Goal: Transaction & Acquisition: Book appointment/travel/reservation

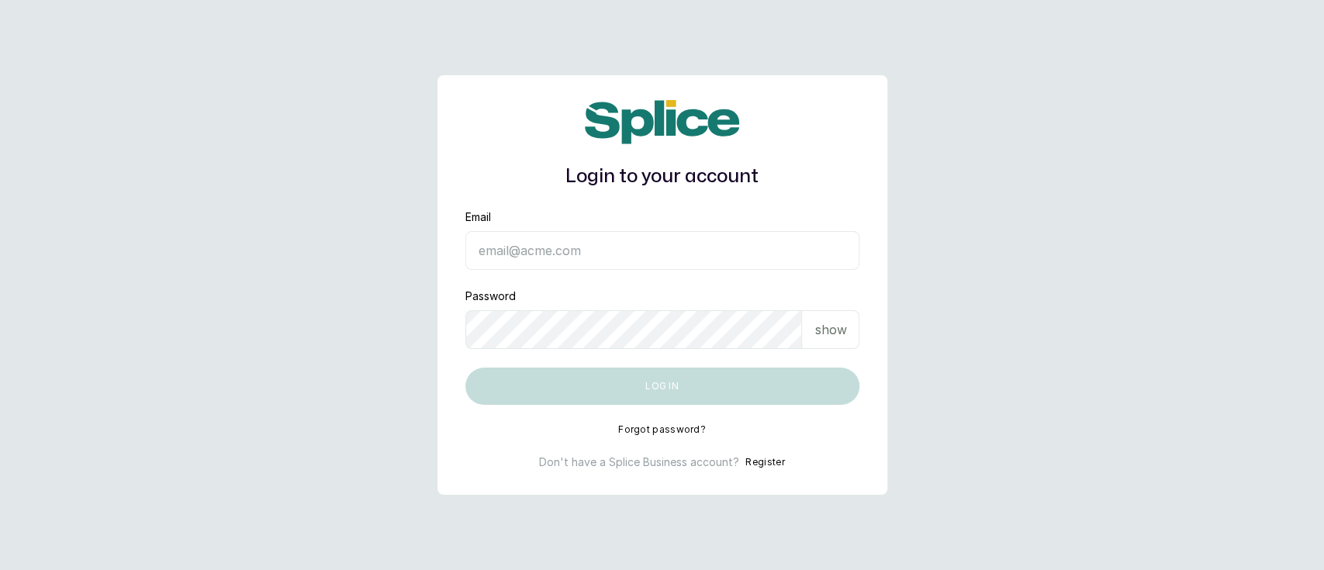
click at [606, 242] on input "Email" at bounding box center [663, 250] width 394 height 39
type input "[EMAIL_ADDRESS][DOMAIN_NAME]"
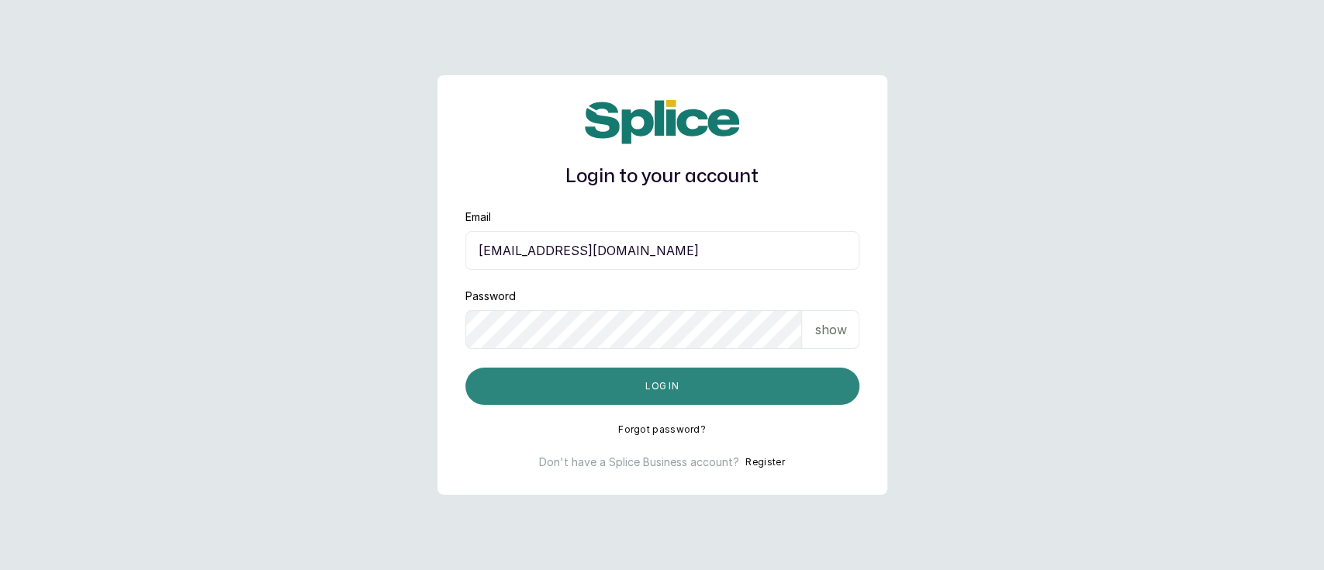
click at [546, 372] on button "Log in" at bounding box center [663, 386] width 394 height 37
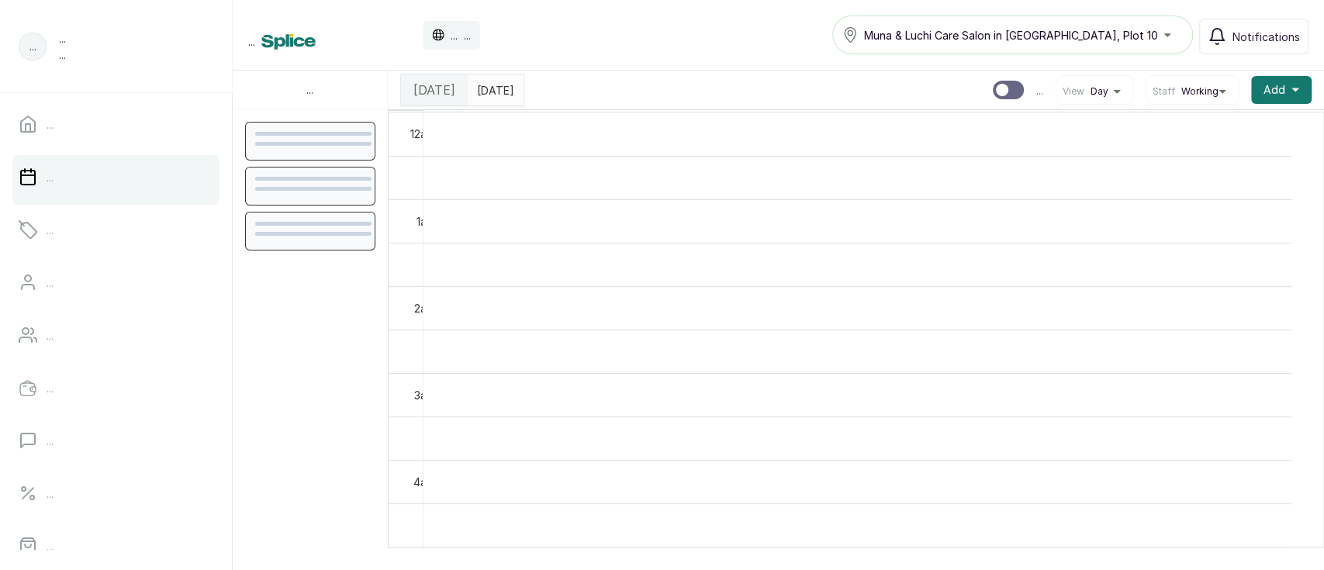
scroll to position [521, 0]
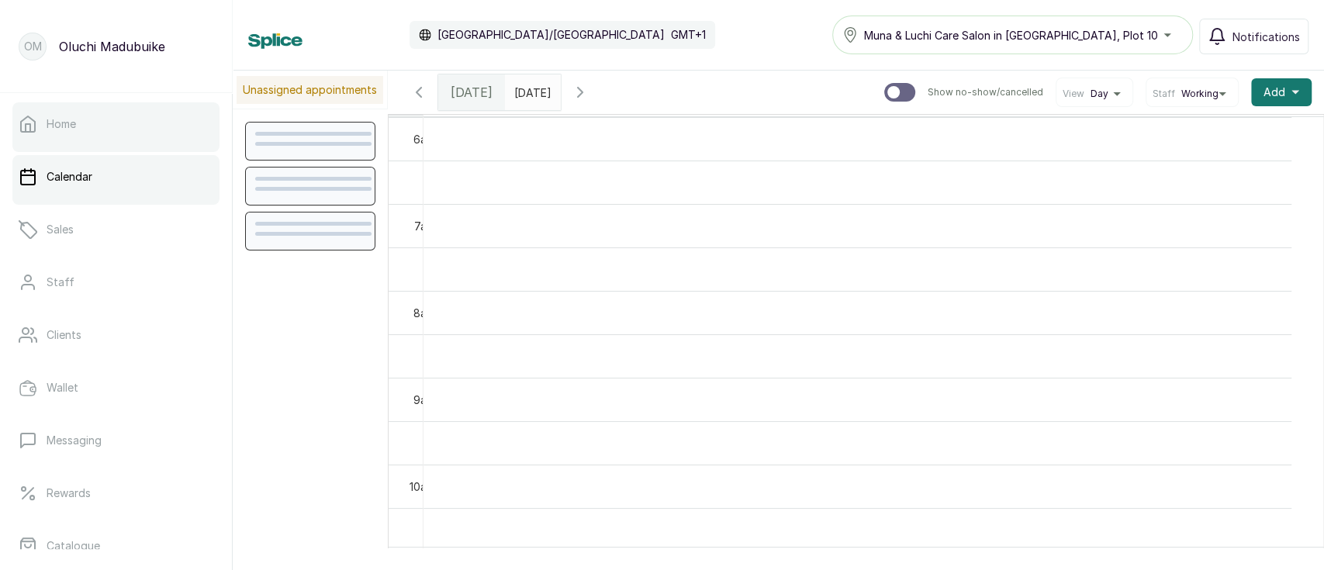
click at [91, 116] on link "Home" at bounding box center [115, 123] width 207 height 43
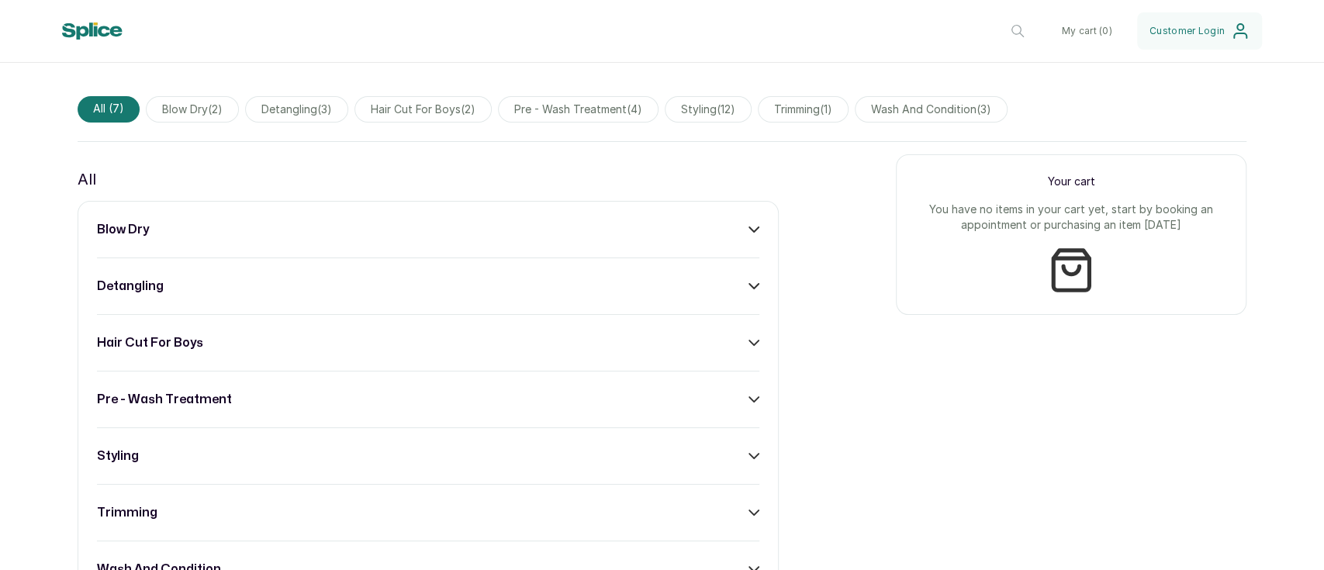
scroll to position [530, 0]
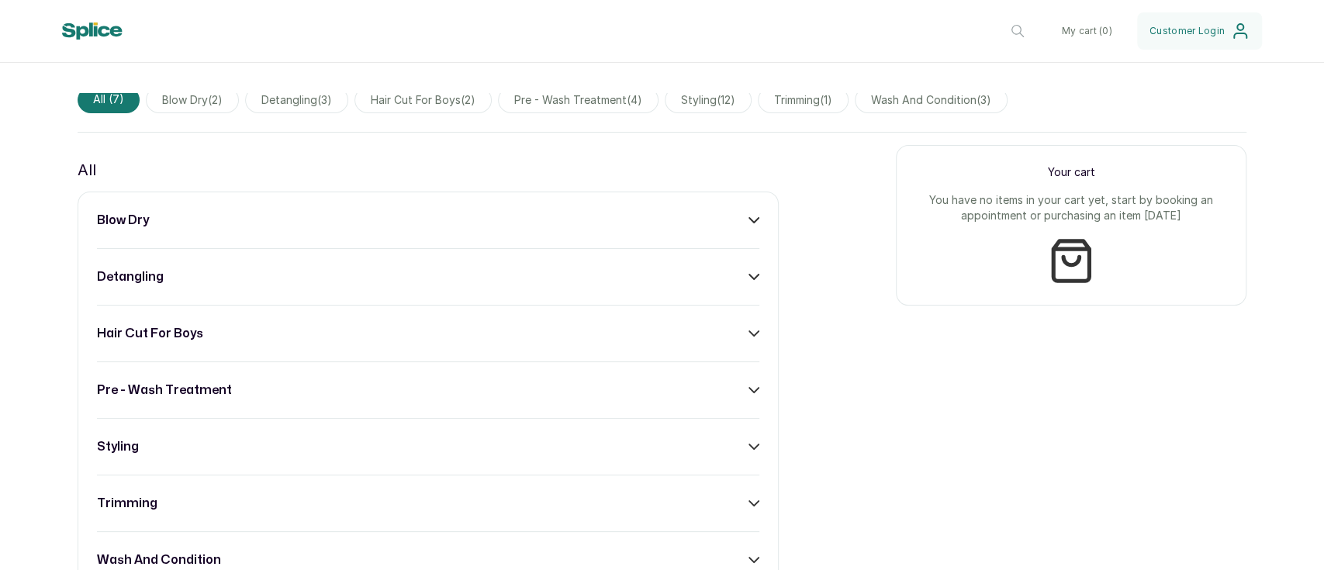
click at [735, 214] on div "blow dry" at bounding box center [428, 220] width 663 height 19
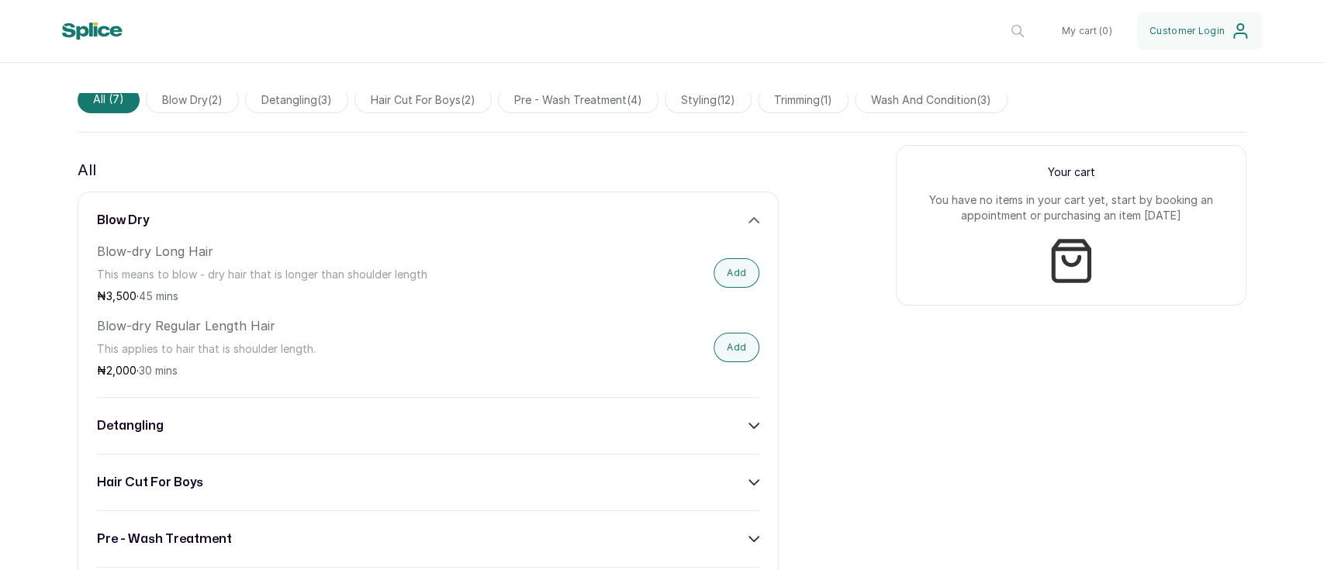
click at [735, 214] on div "blow dry" at bounding box center [428, 220] width 663 height 19
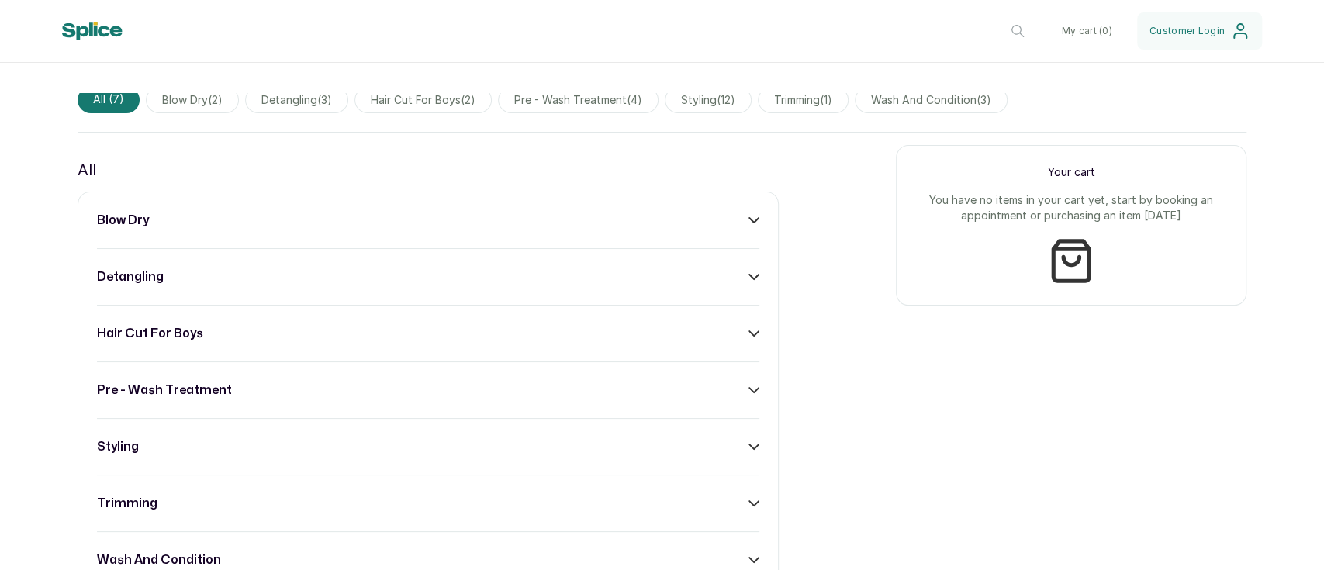
click at [719, 283] on div "detangling" at bounding box center [428, 277] width 663 height 19
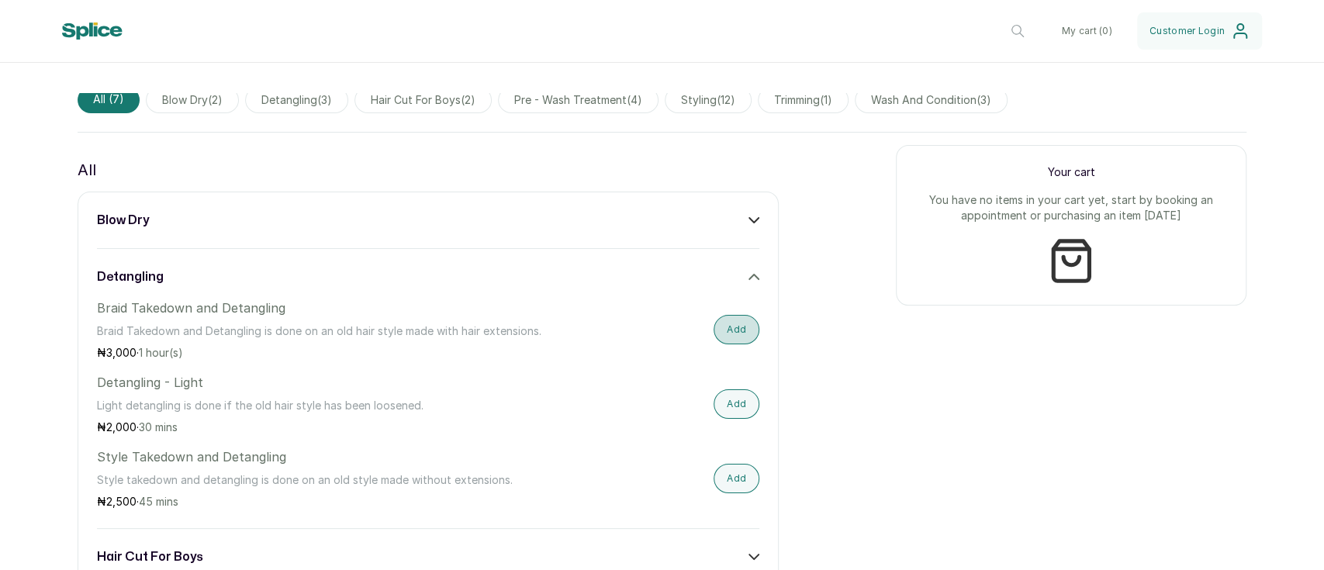
click at [731, 327] on button "Add" at bounding box center [737, 329] width 46 height 29
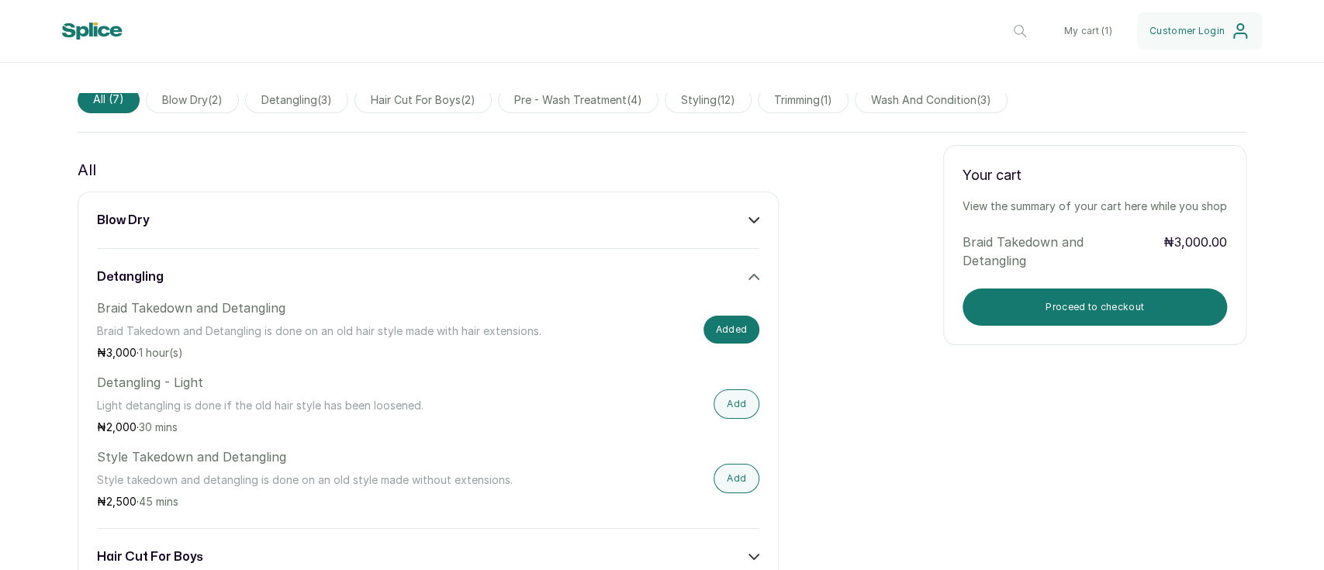
click at [819, 435] on div "All blow dry detangling Braid Takedown and Detangling Braid Takedown and Detang…" at bounding box center [662, 472] width 1169 height 680
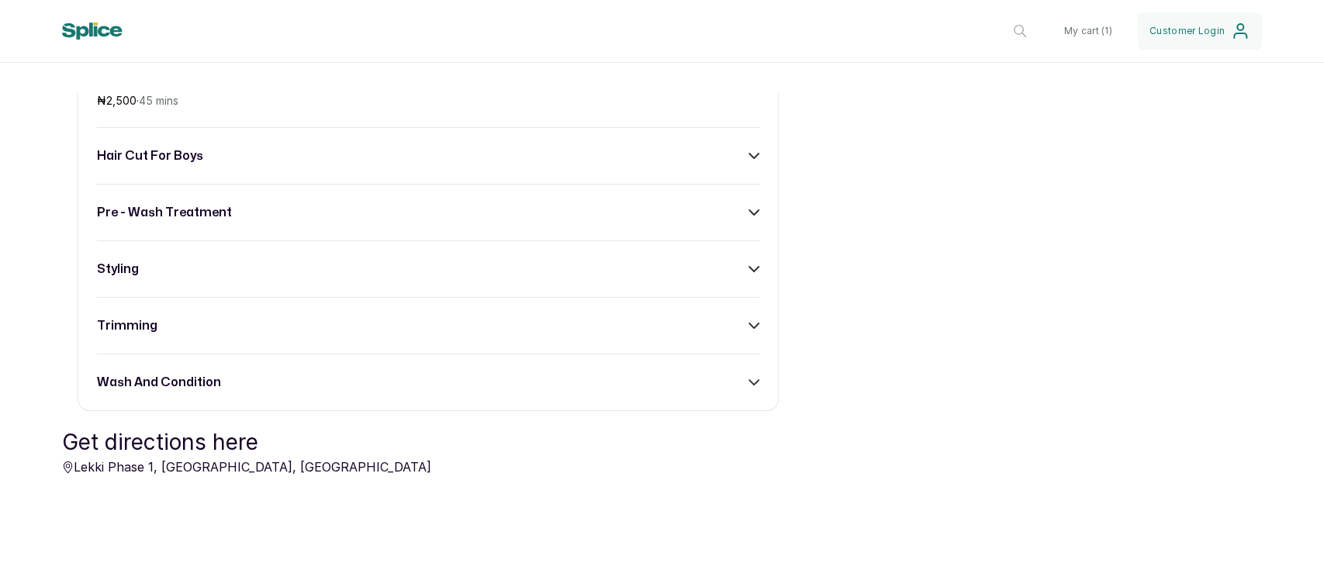
scroll to position [934, 0]
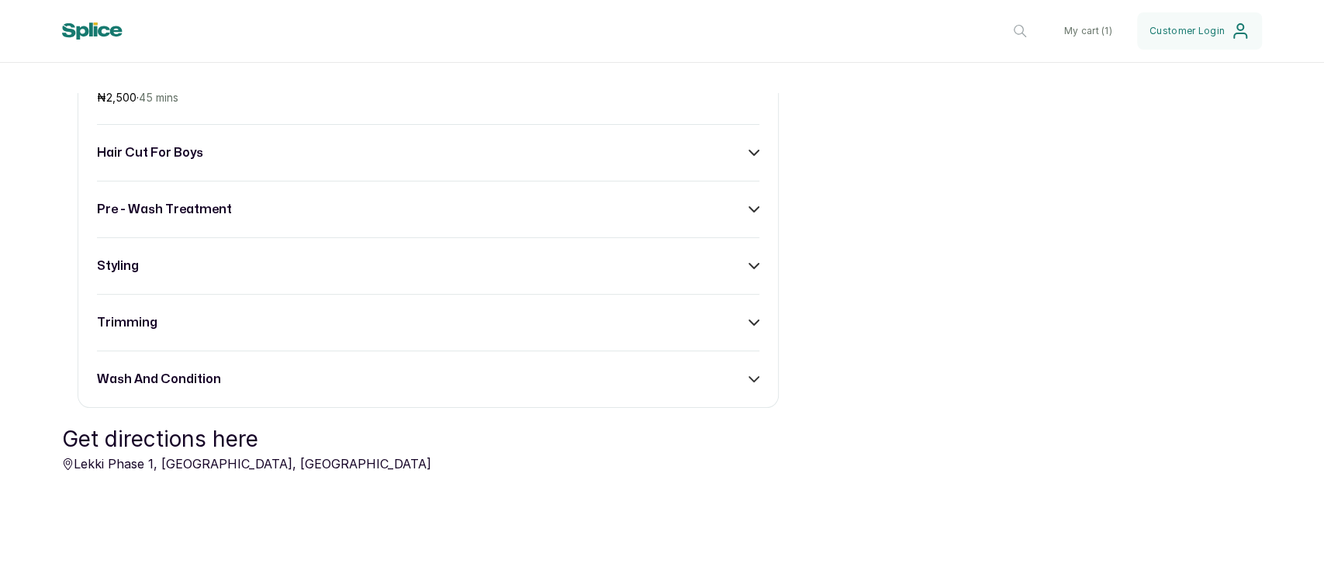
click at [723, 208] on div "pre - wash treatment" at bounding box center [428, 209] width 663 height 19
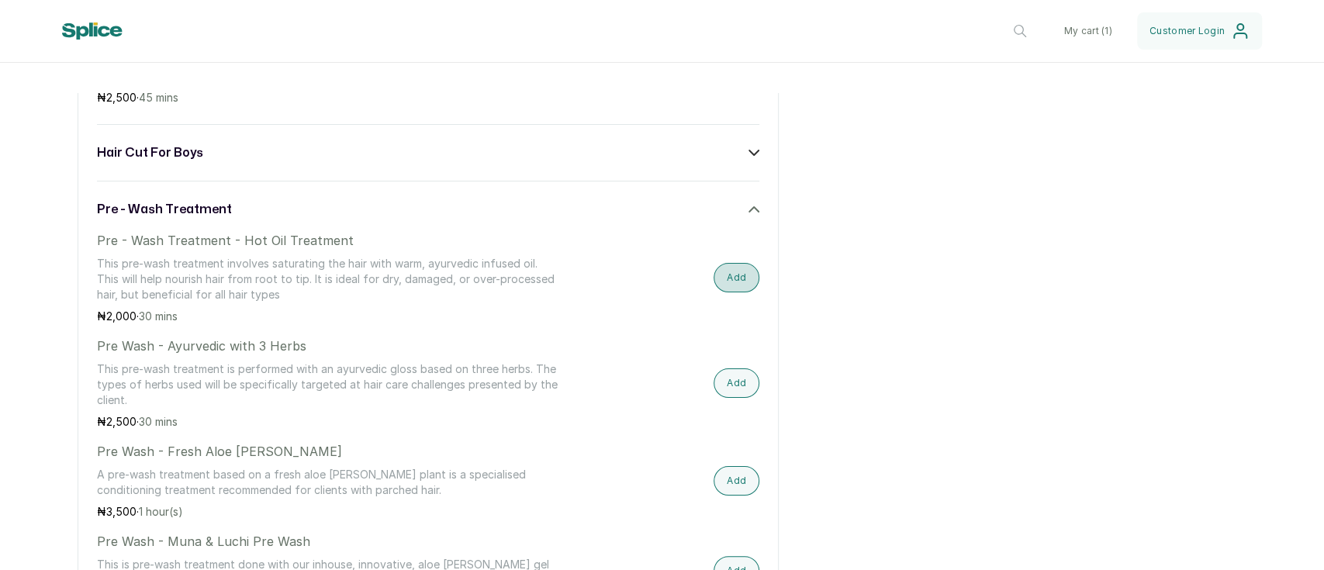
click at [730, 284] on button "Add" at bounding box center [737, 277] width 46 height 29
click at [749, 205] on icon at bounding box center [754, 209] width 11 height 11
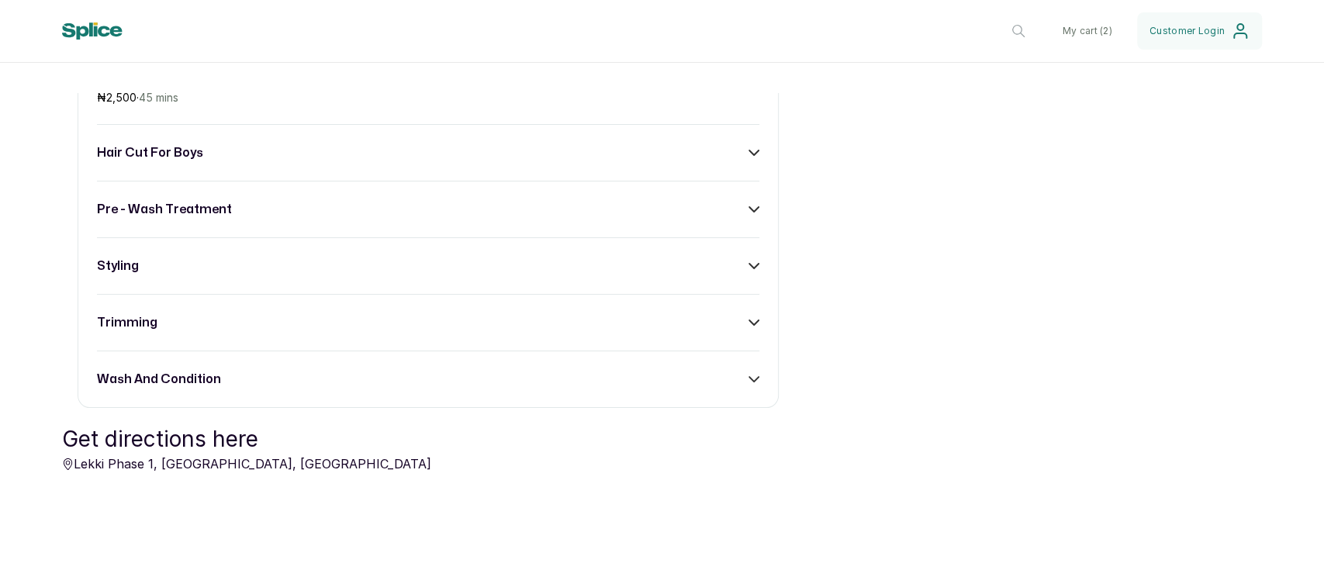
click at [733, 270] on div "styling" at bounding box center [428, 266] width 663 height 19
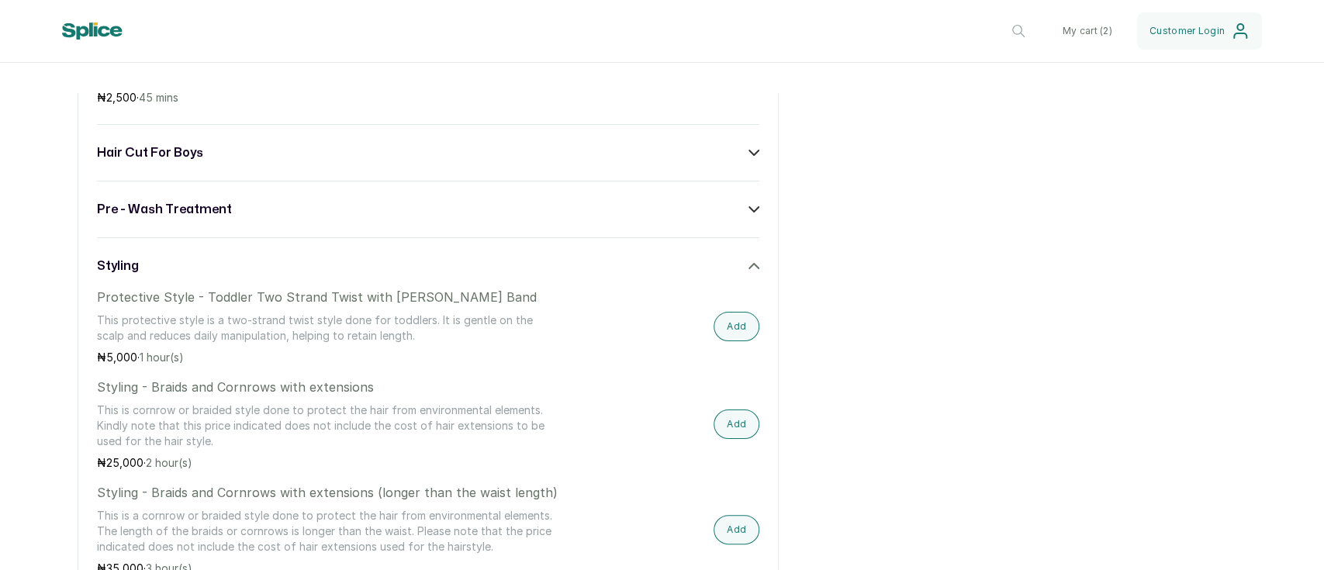
click at [735, 261] on div "styling" at bounding box center [428, 266] width 663 height 19
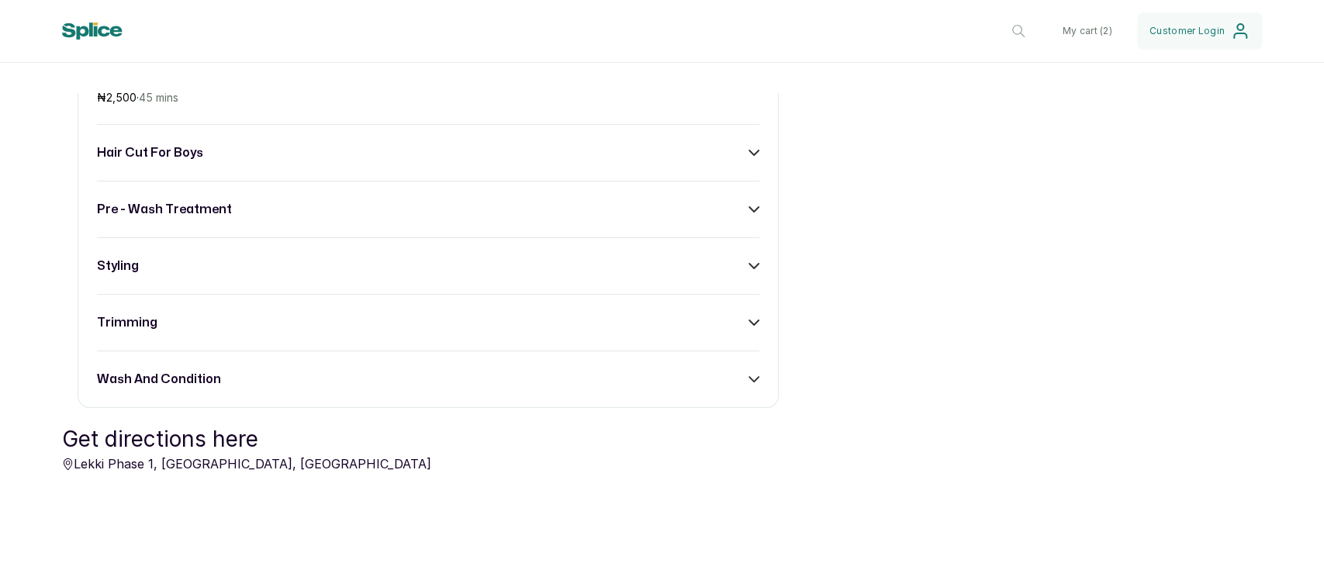
click at [709, 376] on div "wash and condition" at bounding box center [428, 379] width 663 height 19
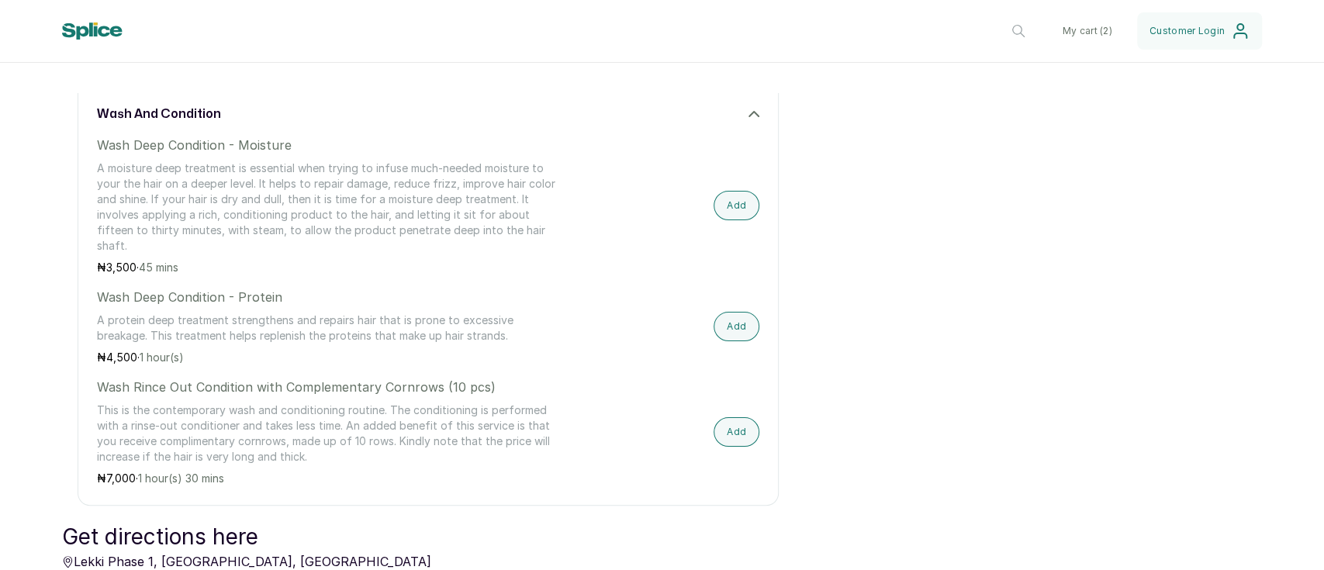
scroll to position [1203, 0]
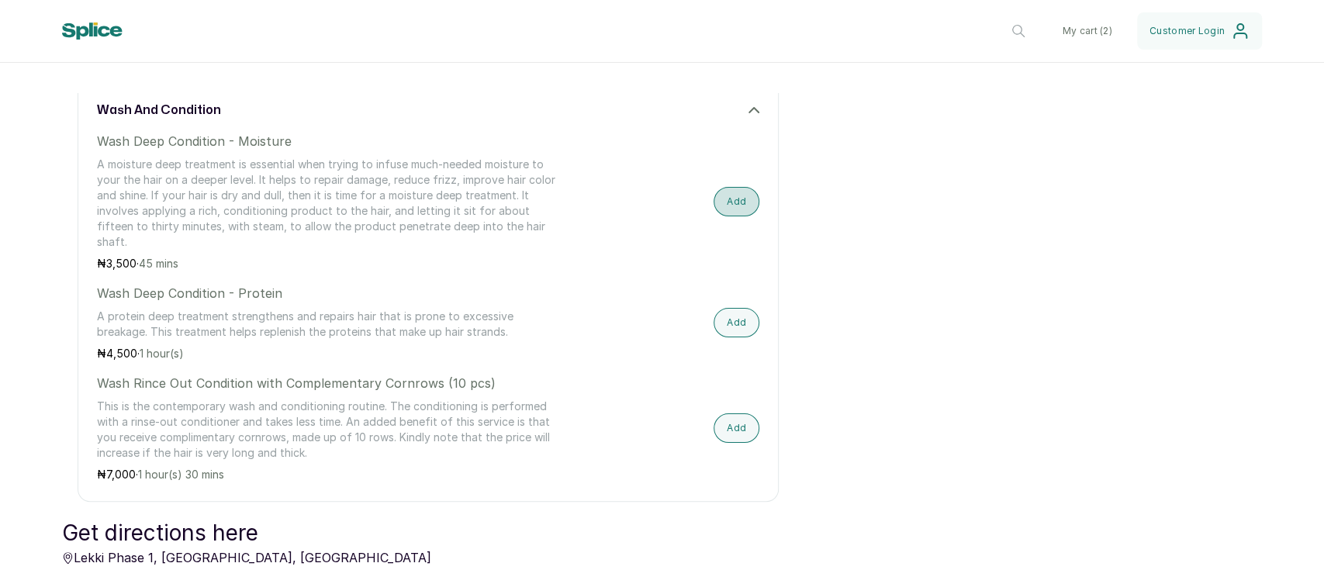
click at [728, 206] on button "Add" at bounding box center [737, 201] width 46 height 29
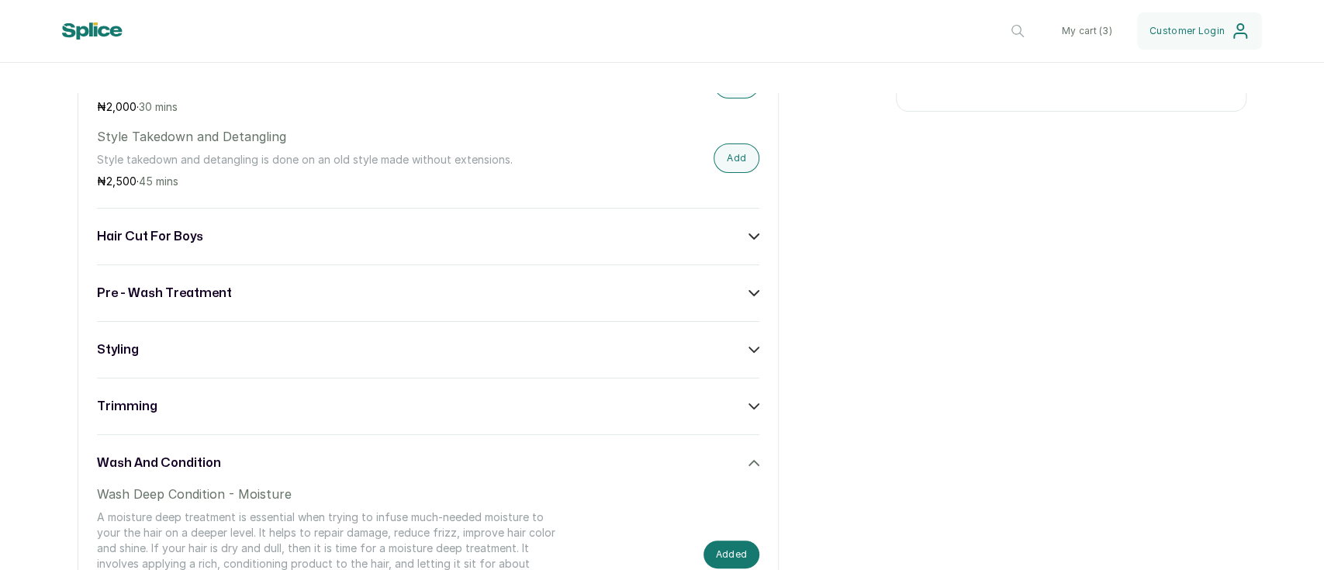
scroll to position [847, 0]
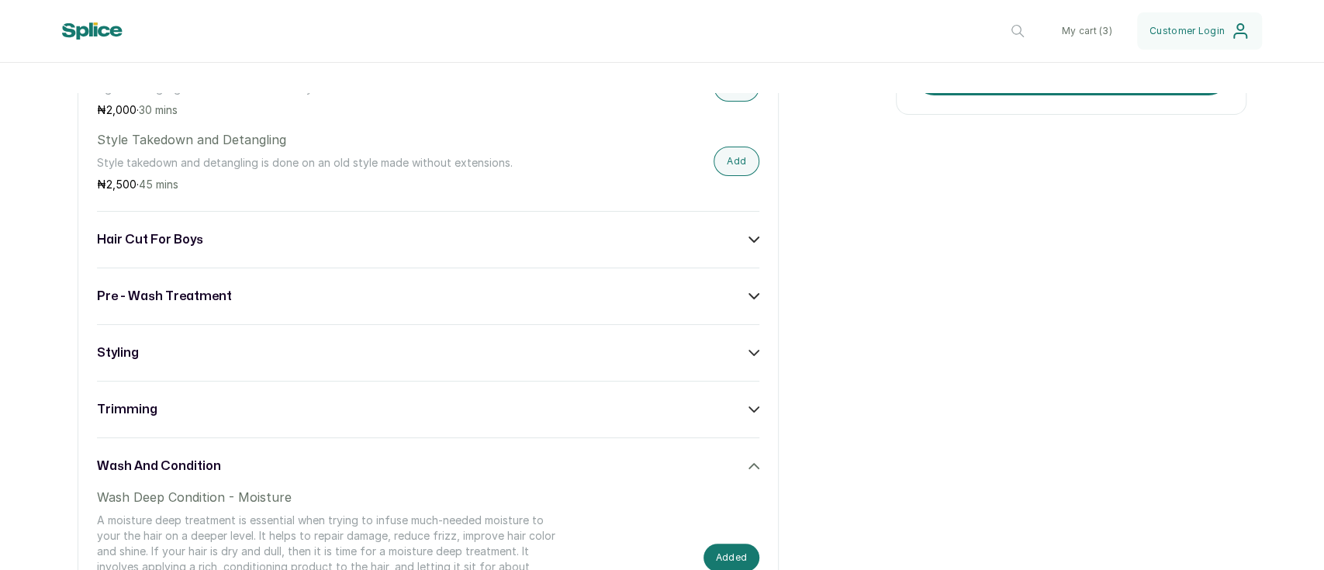
click at [749, 468] on icon at bounding box center [754, 466] width 11 height 11
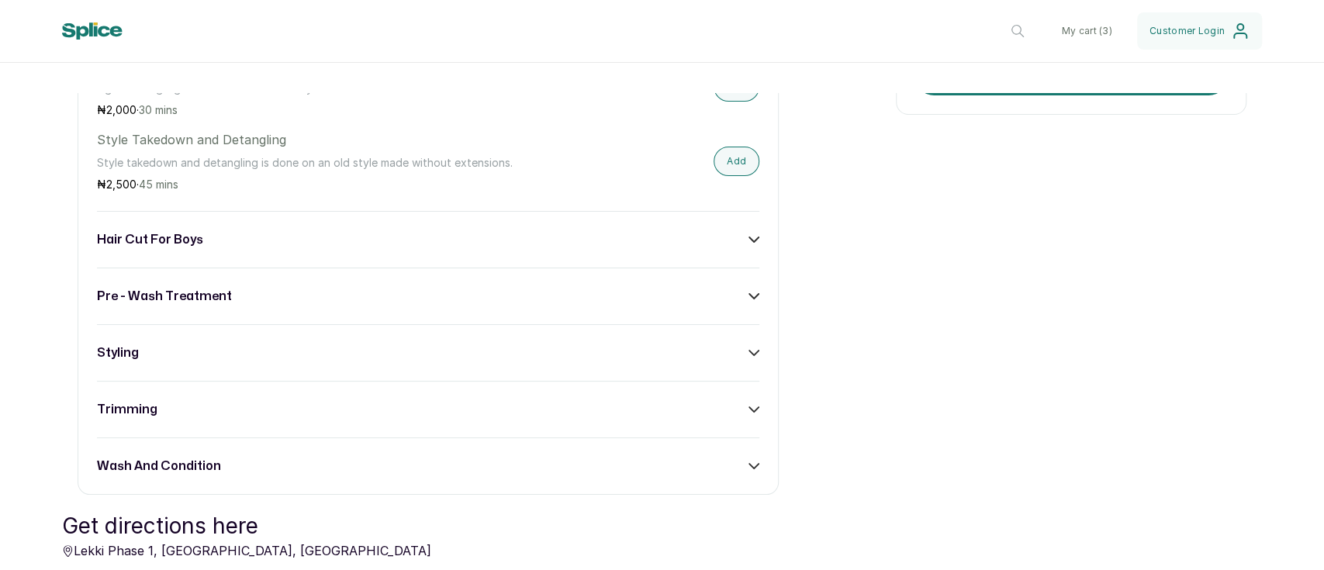
click at [749, 348] on icon at bounding box center [754, 353] width 11 height 11
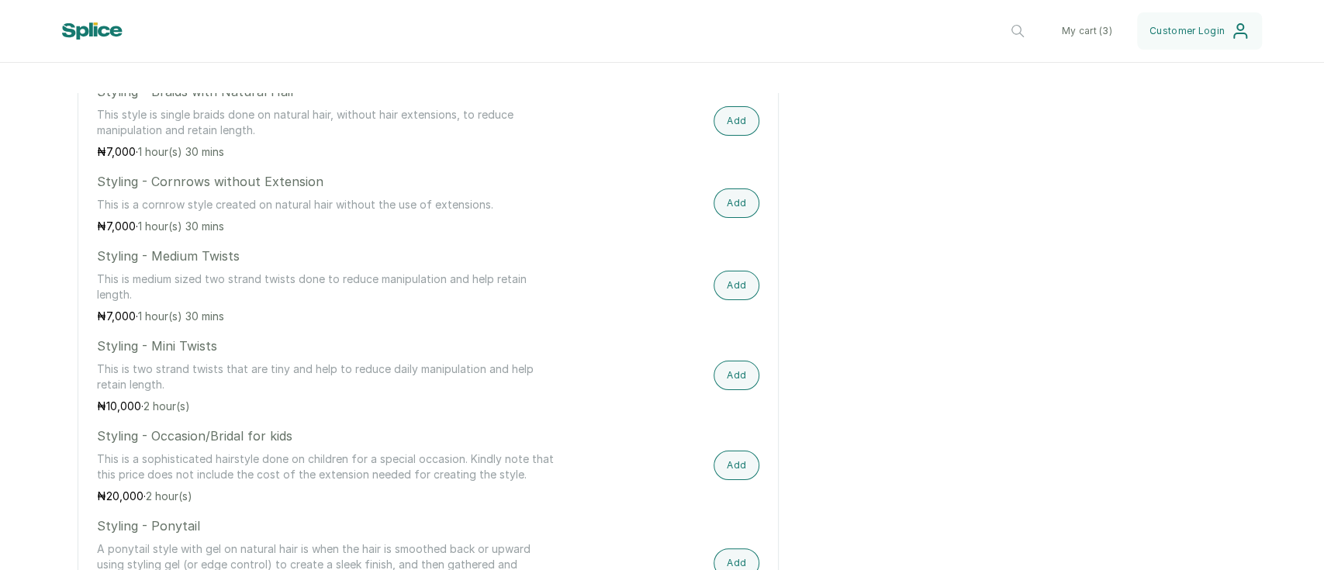
scroll to position [1657, 0]
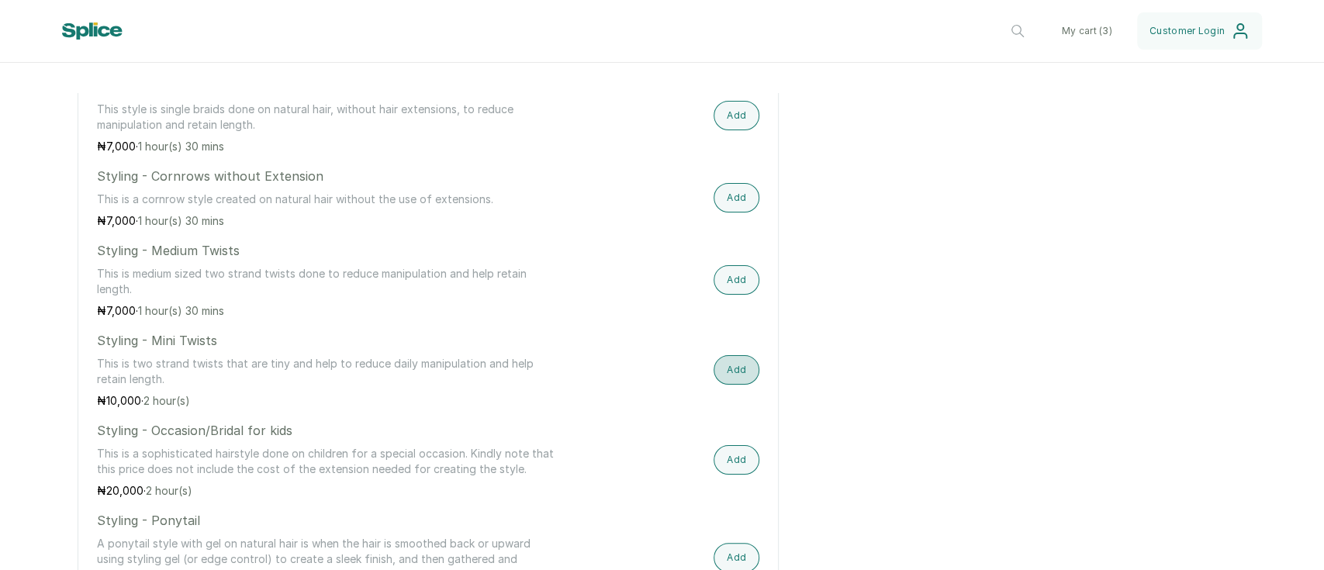
click at [735, 377] on button "Add" at bounding box center [737, 369] width 46 height 29
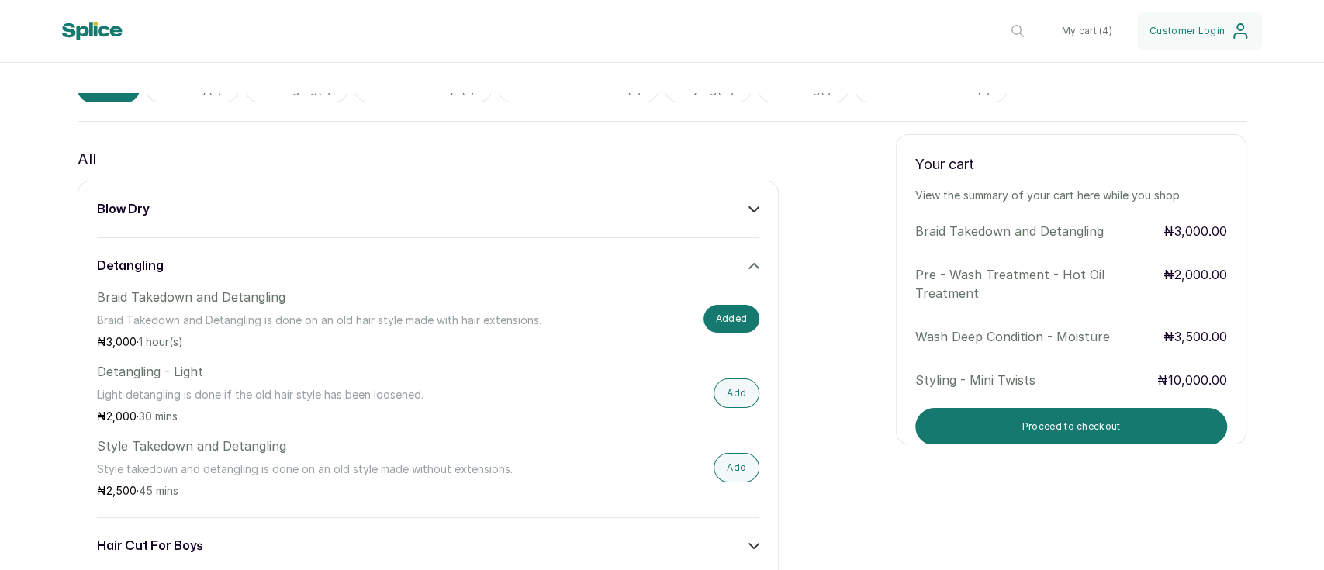
scroll to position [545, 0]
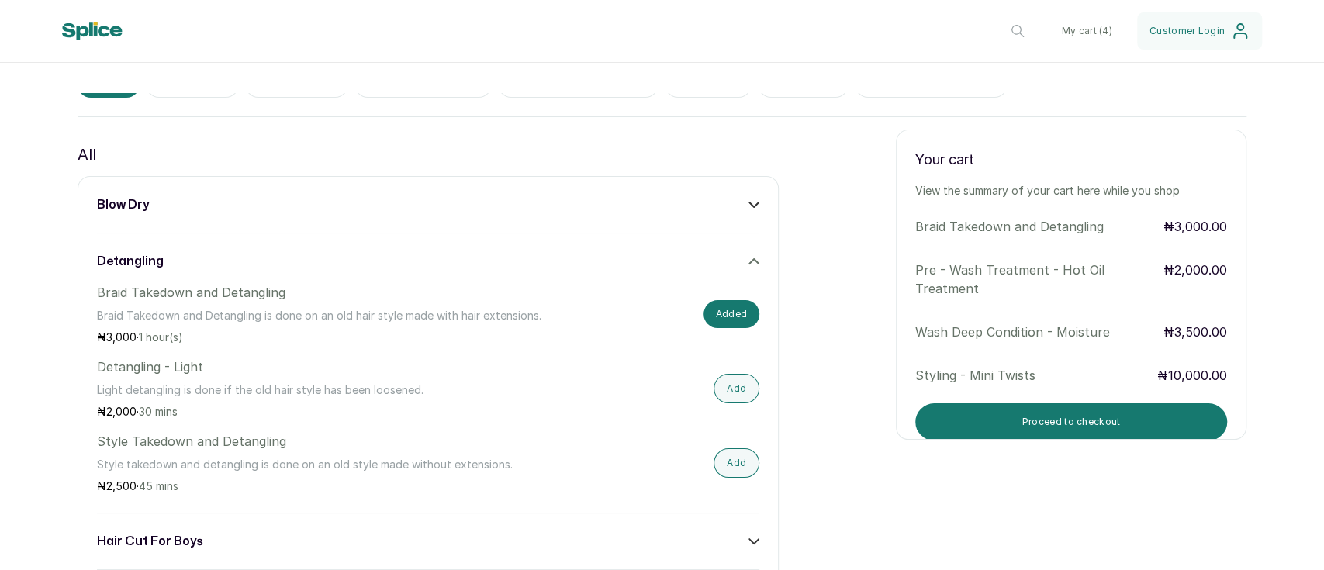
click at [750, 263] on icon at bounding box center [754, 261] width 9 height 5
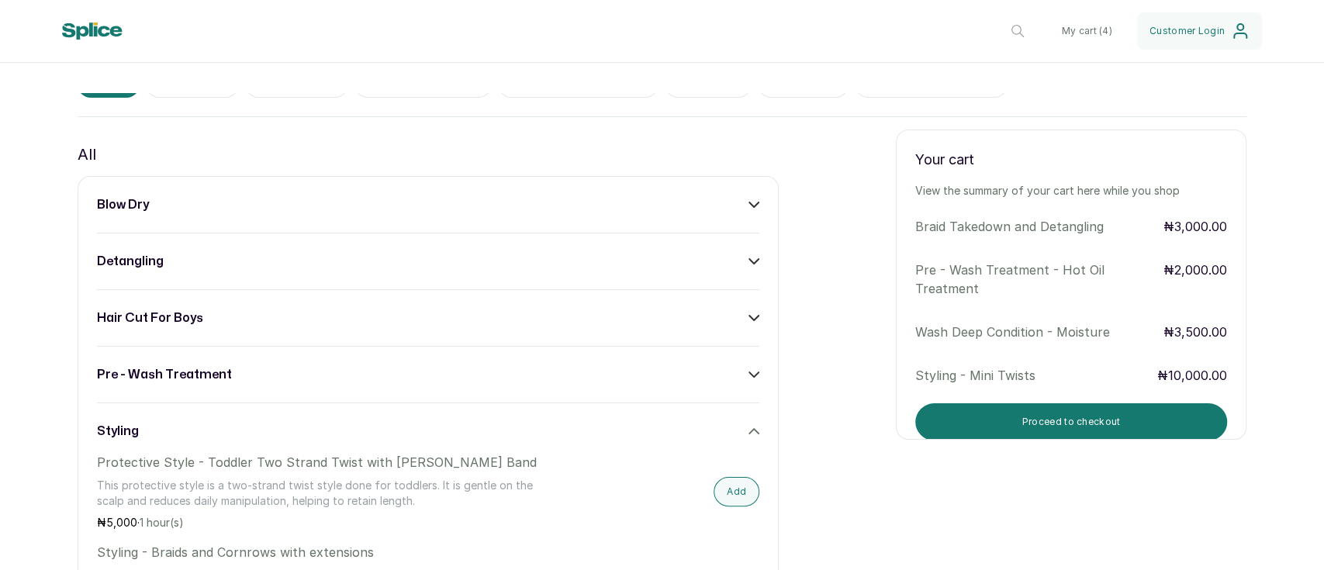
click at [741, 197] on div "blow dry" at bounding box center [428, 205] width 663 height 19
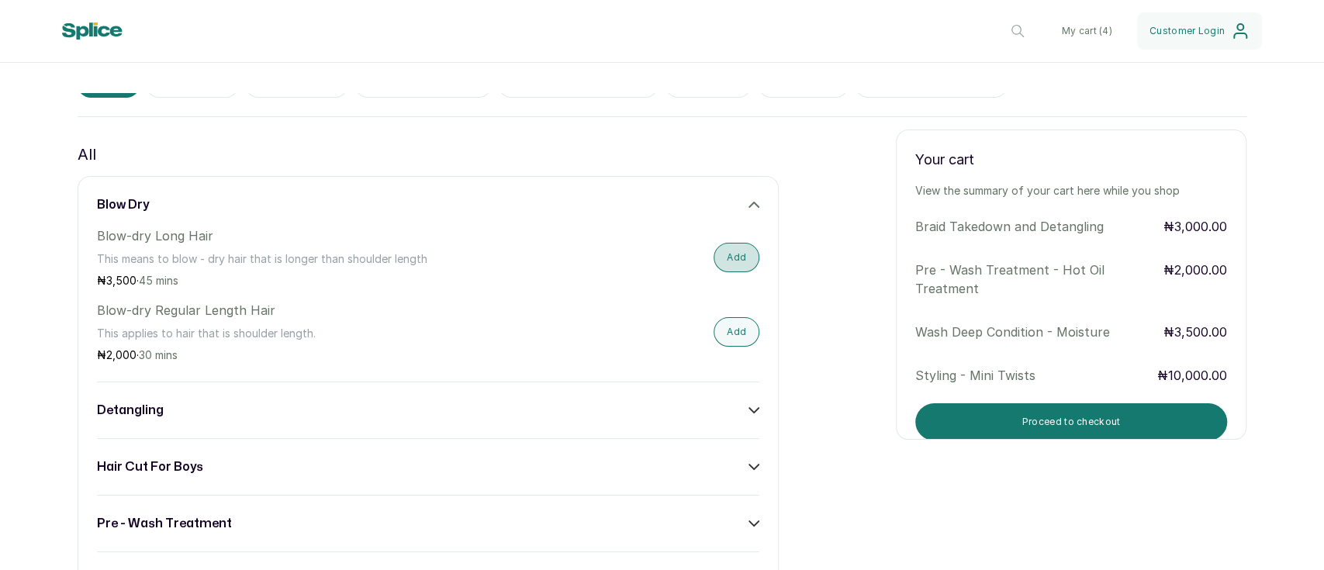
click at [732, 258] on button "Add" at bounding box center [737, 257] width 46 height 29
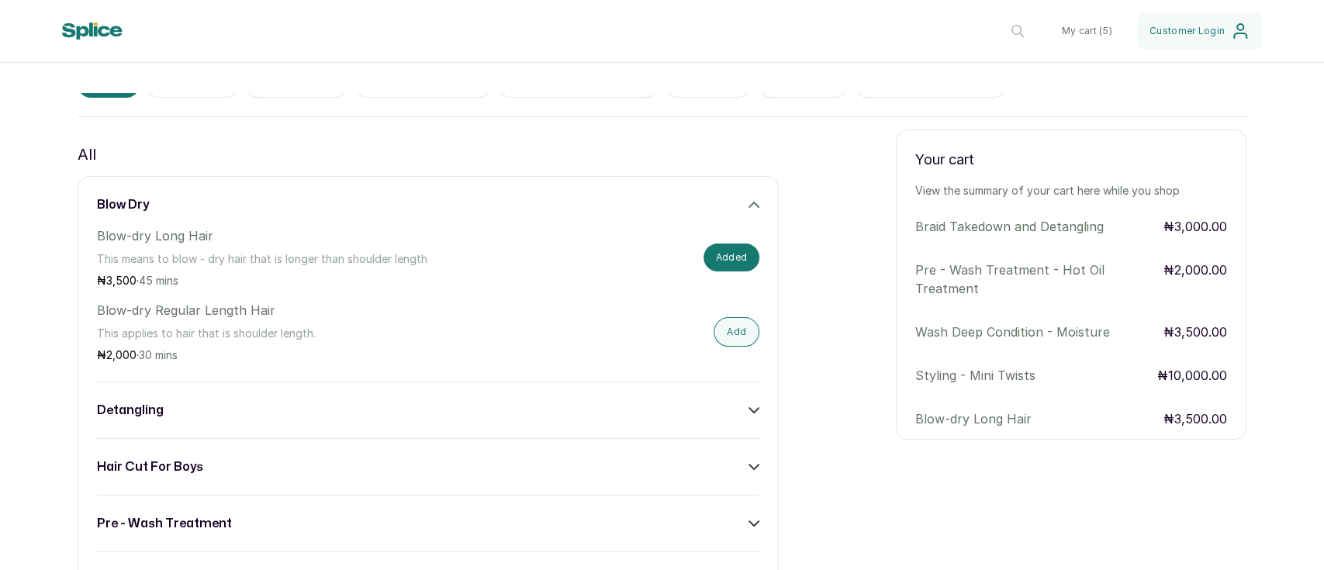
scroll to position [63, 0]
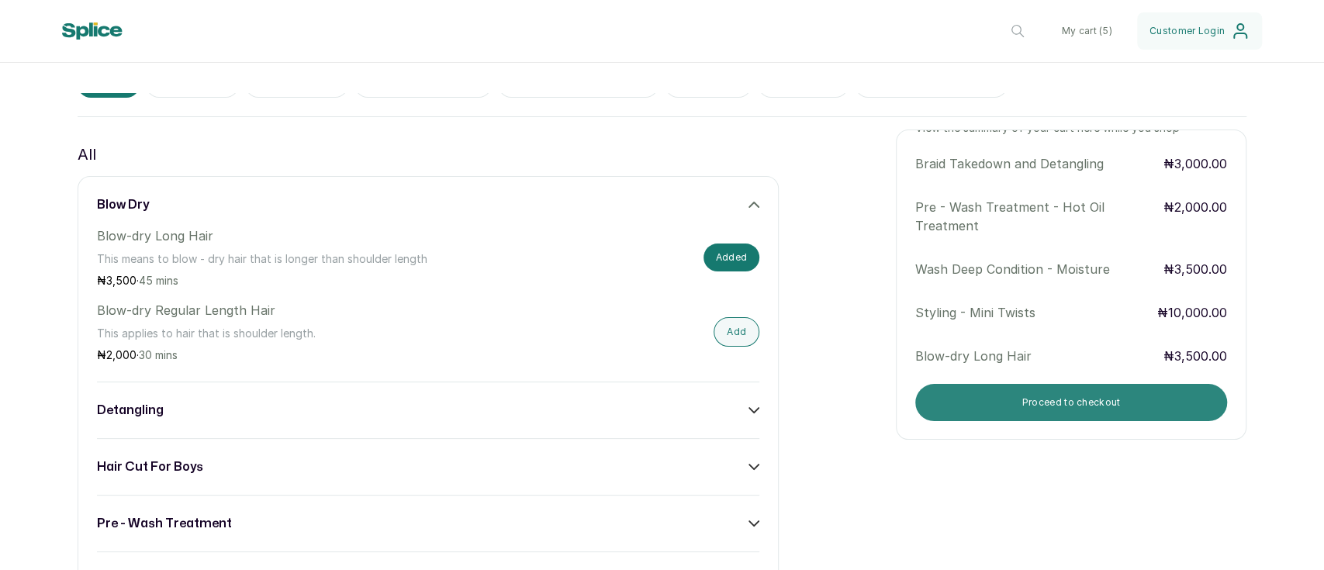
click at [1115, 407] on button "Proceed to checkout" at bounding box center [1072, 402] width 312 height 37
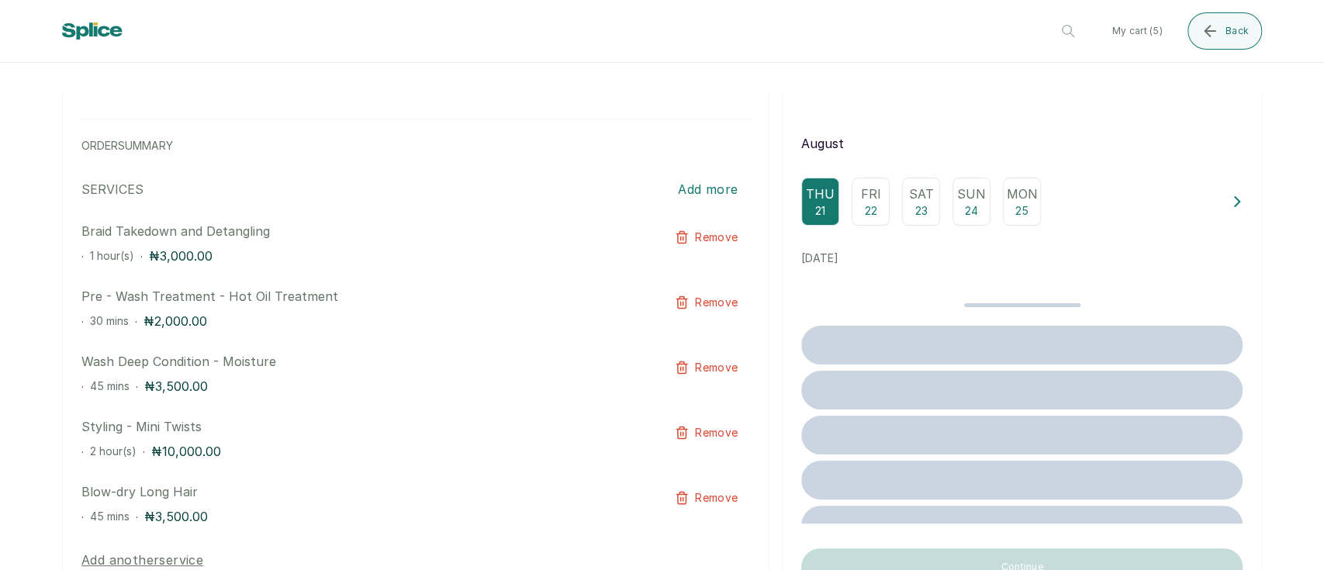
scroll to position [0, 0]
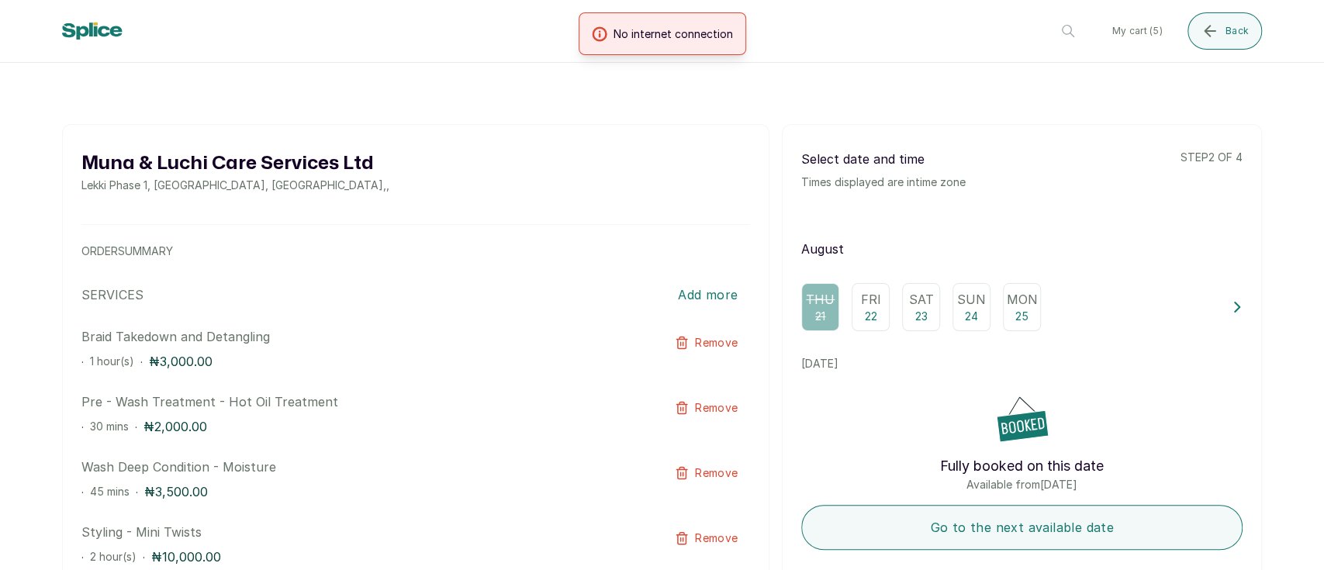
click at [667, 189] on div "Muna & Luchi Care Services Ltd Lekki Phase 1, Lekki, Nigeria , ," at bounding box center [415, 171] width 669 height 43
click at [577, 143] on div "Muna & Luchi Care Services Ltd Lekki Phase 1, Lekki, Nigeria , , ORDER SUMMARY …" at bounding box center [416, 502] width 708 height 757
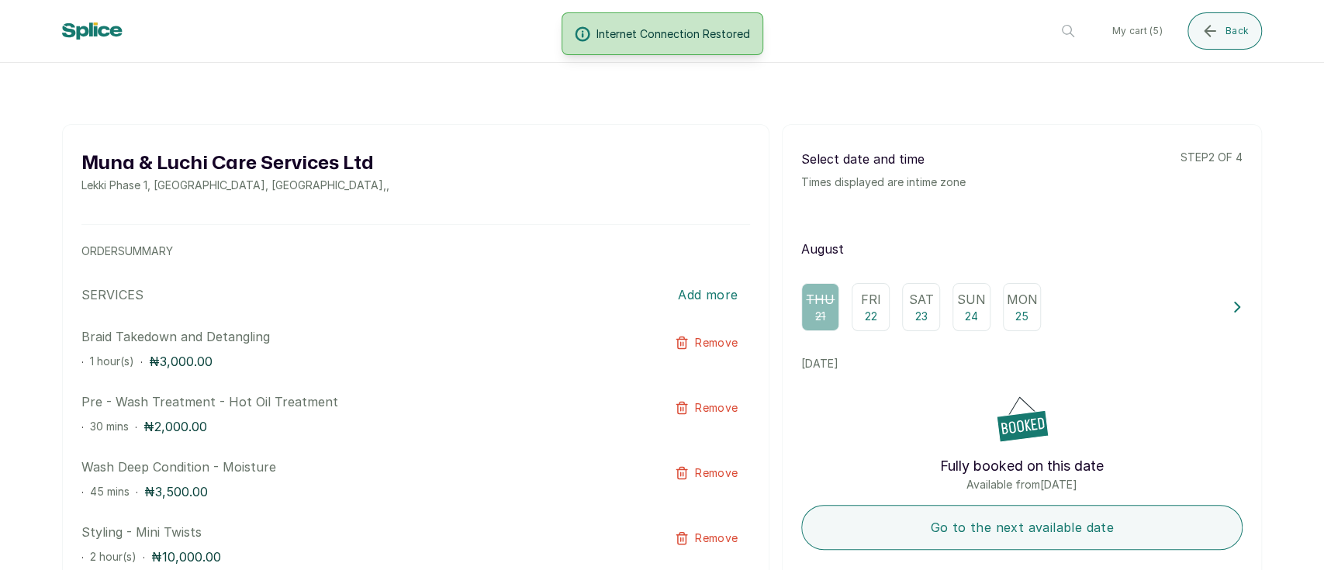
click at [916, 311] on p "23" at bounding box center [922, 317] width 12 height 16
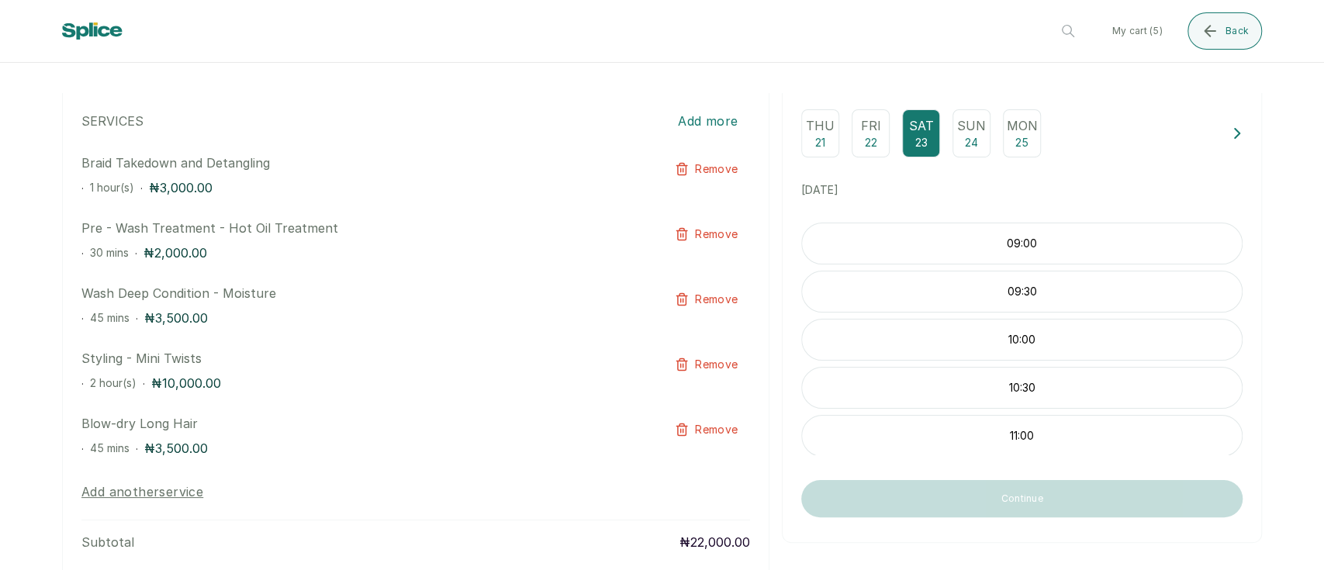
click at [1072, 251] on p "09:00" at bounding box center [1022, 244] width 440 height 16
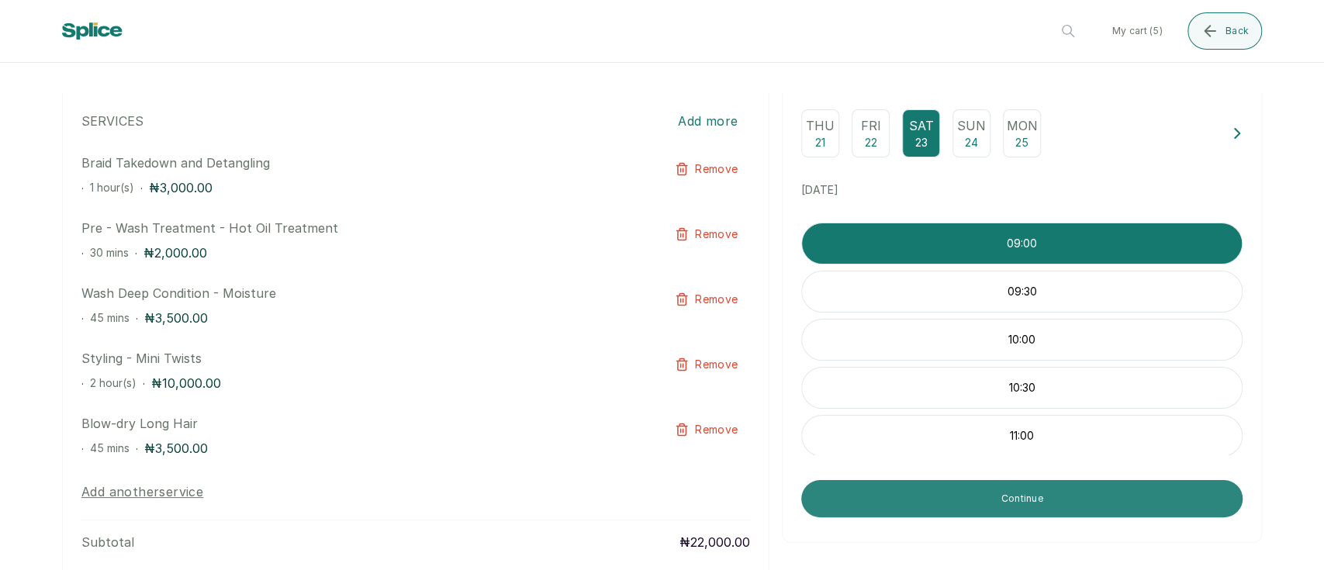
click at [916, 518] on button "Continue" at bounding box center [1022, 498] width 441 height 37
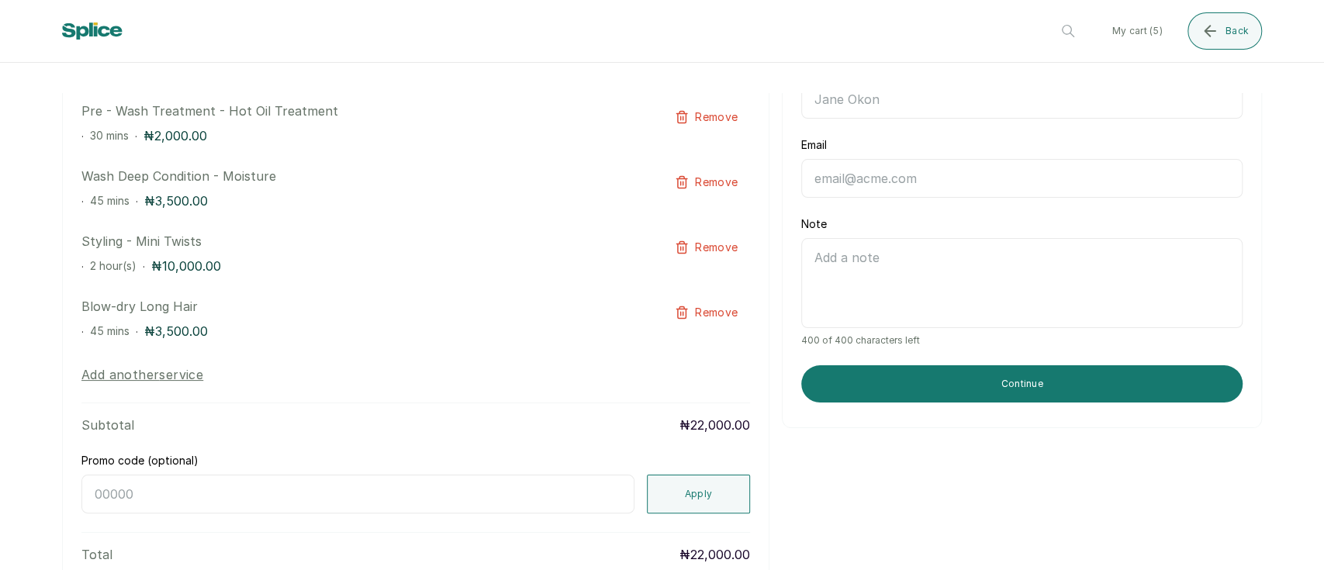
scroll to position [292, 0]
click at [358, 506] on input "Promo code (optional)" at bounding box center [357, 493] width 553 height 39
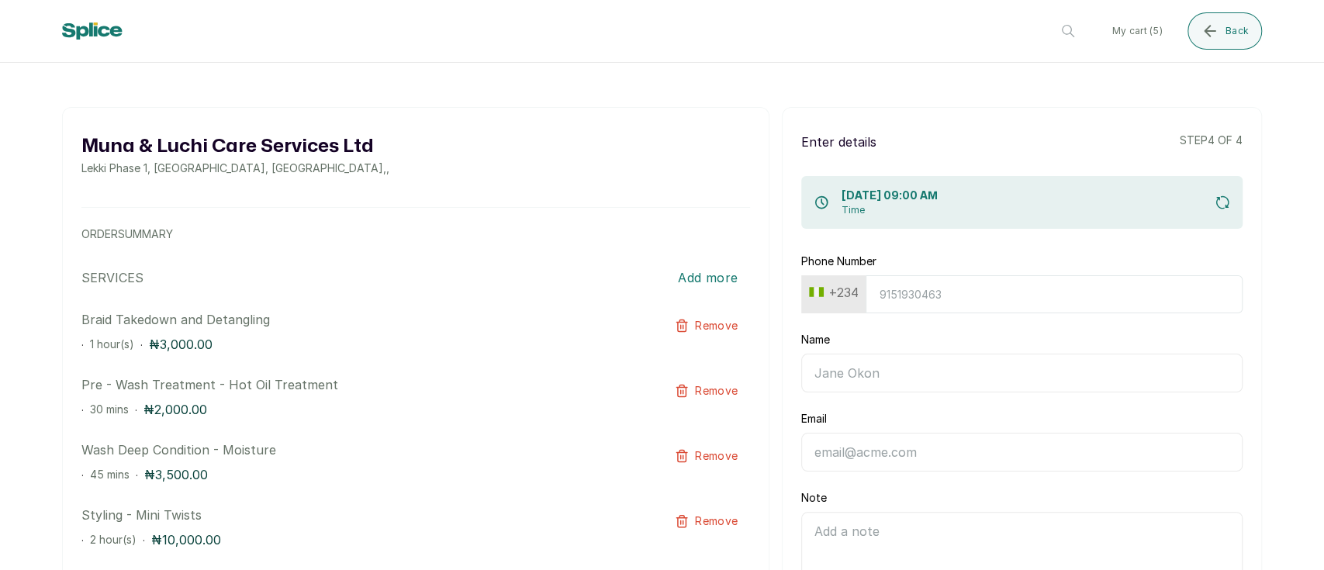
scroll to position [0, 0]
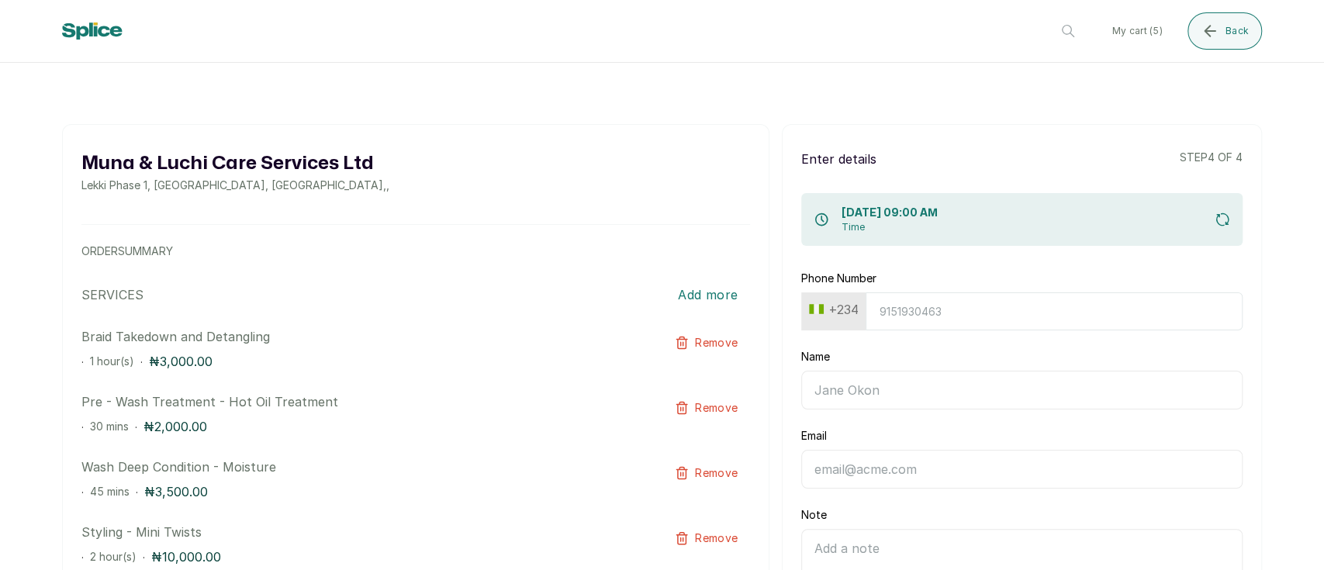
click at [985, 303] on input "Phone Number" at bounding box center [1054, 312] width 377 height 38
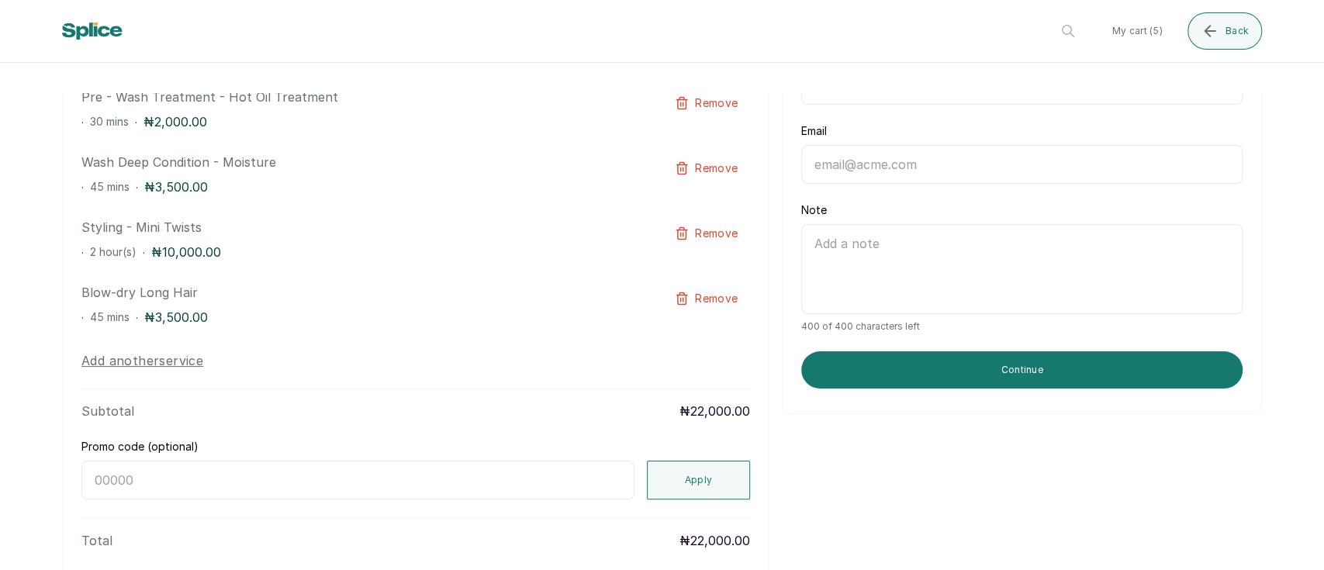
scroll to position [312, 0]
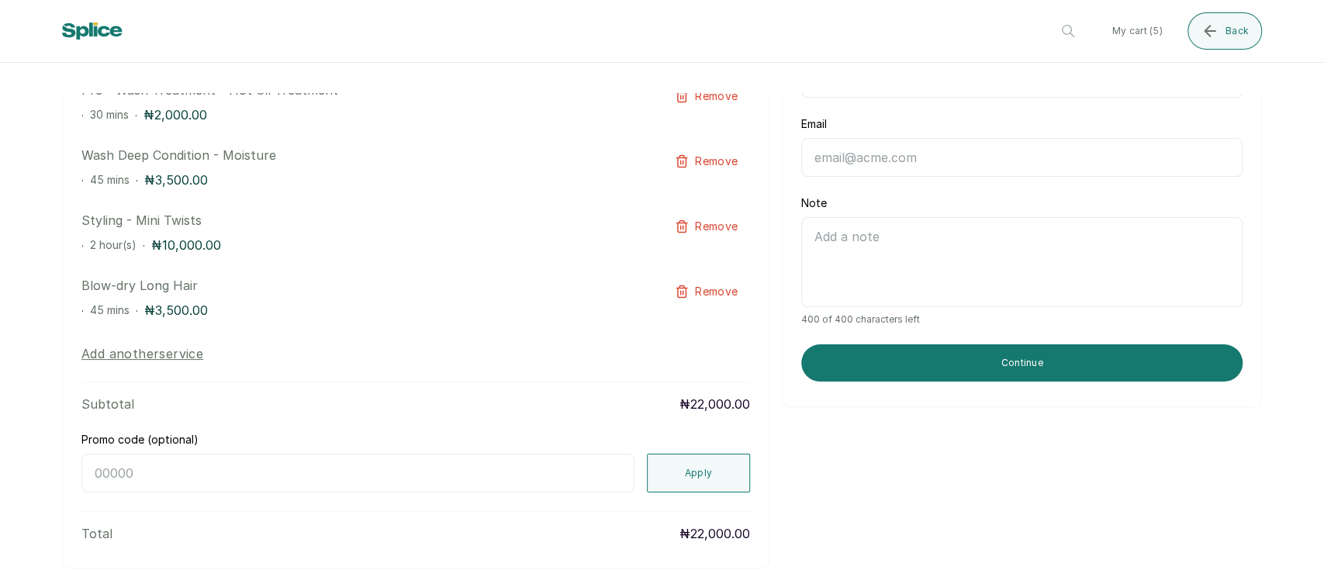
paste input "olapade35"
type input "olapade35"
click at [691, 480] on button "Apply" at bounding box center [699, 473] width 104 height 39
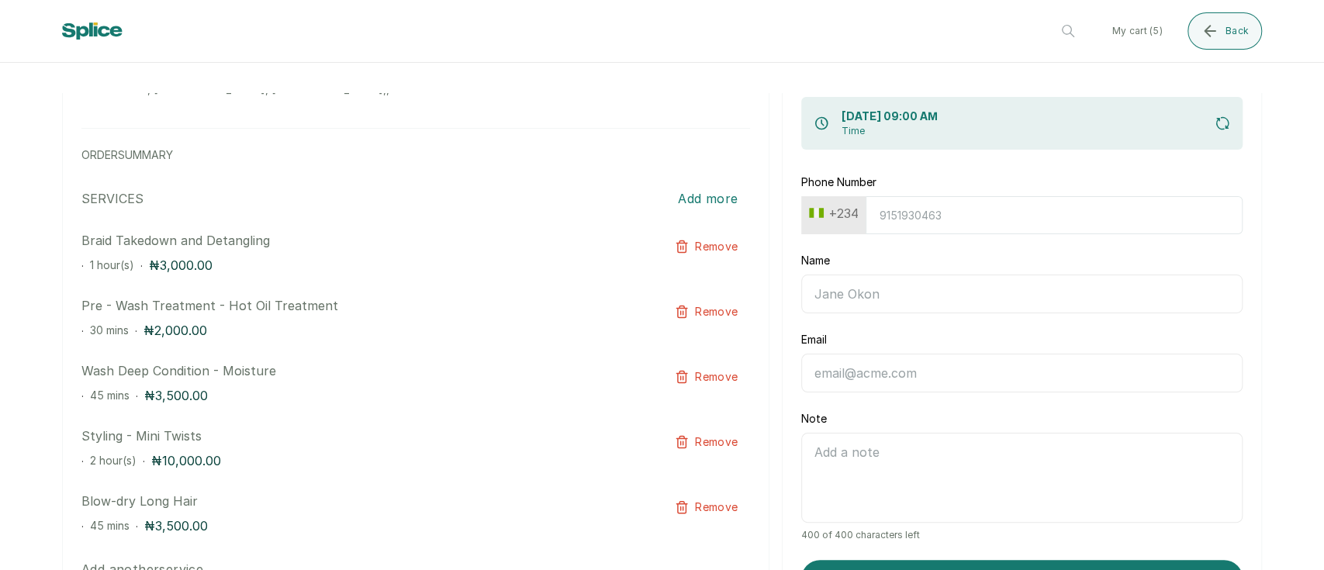
scroll to position [0, 0]
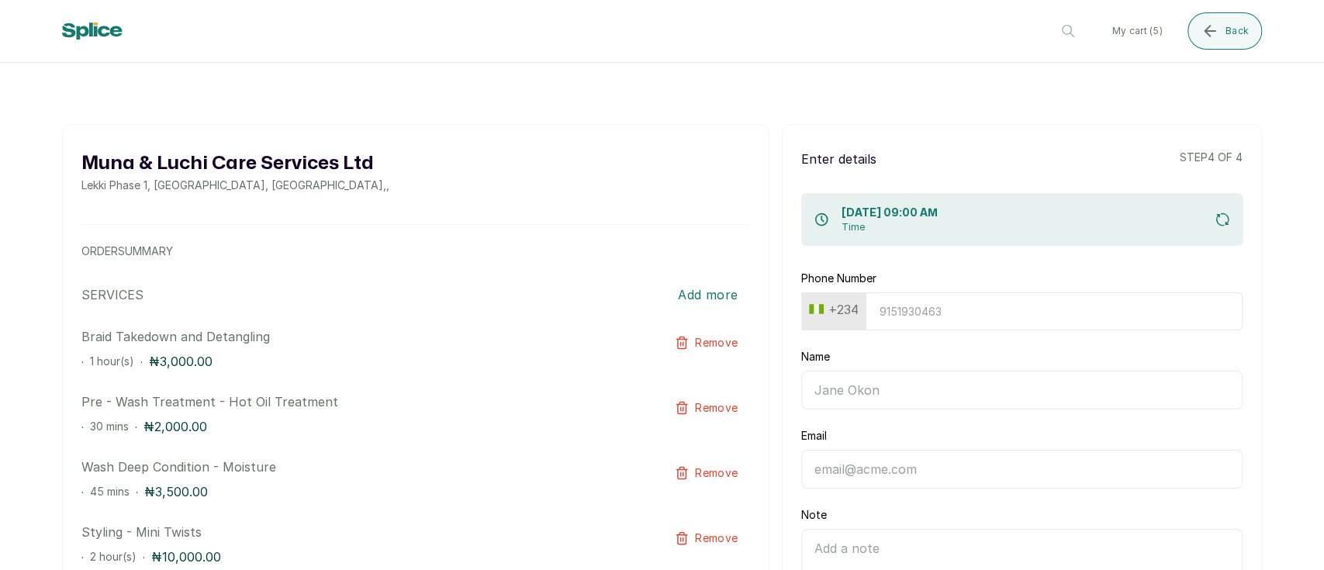
click at [954, 300] on input "Phone Number" at bounding box center [1054, 312] width 377 height 38
type input "8063290728"
type input "Oluchi Madubuike"
type input "[EMAIL_ADDRESS][DOMAIN_NAME]"
click at [1219, 40] on icon "submit" at bounding box center [1210, 31] width 19 height 19
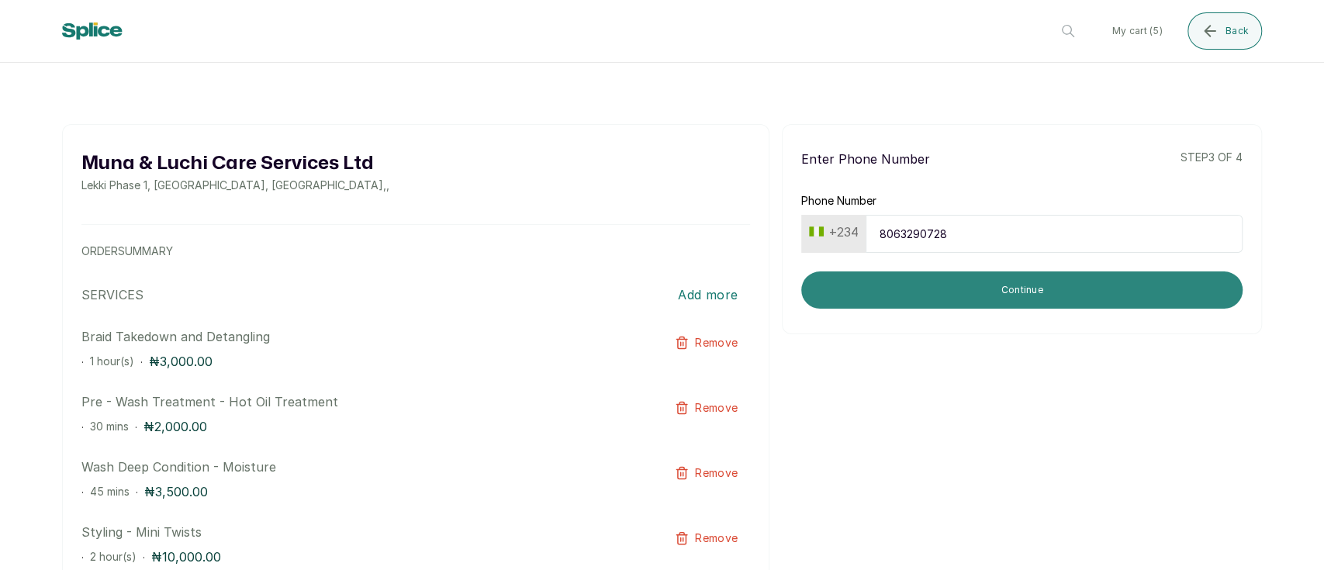
click at [1080, 293] on button "Continue" at bounding box center [1022, 290] width 441 height 37
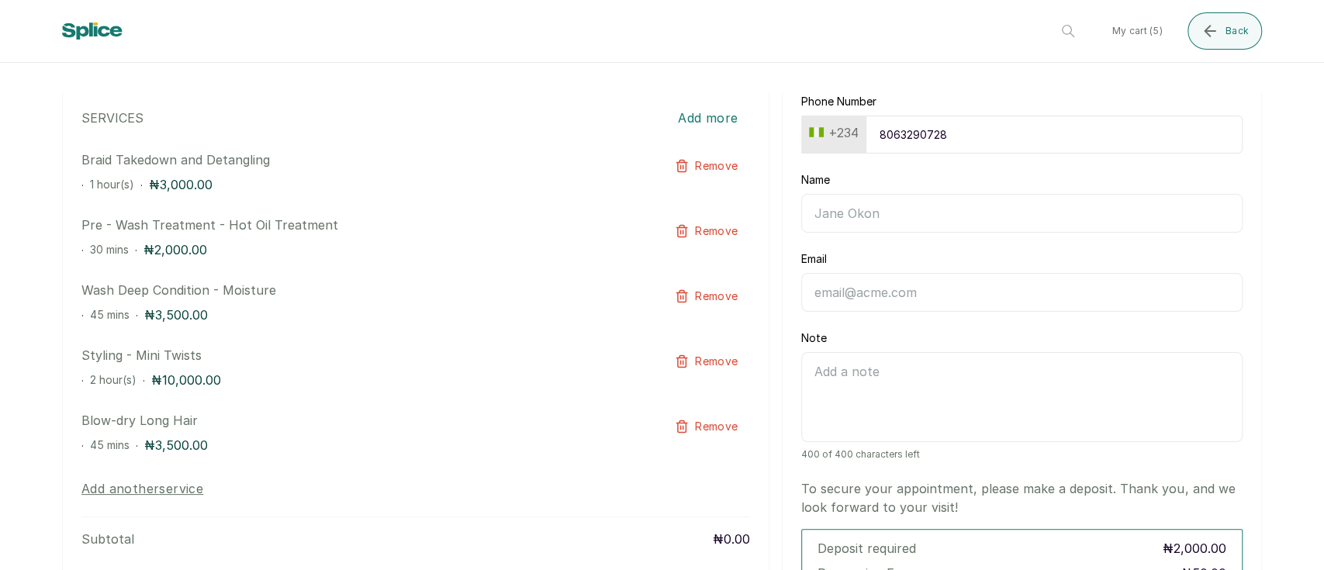
scroll to position [175, 0]
click at [956, 215] on input "Name" at bounding box center [1022, 215] width 441 height 39
type input "Oluchi Madubuike"
type input "[EMAIL_ADDRESS][DOMAIN_NAME]"
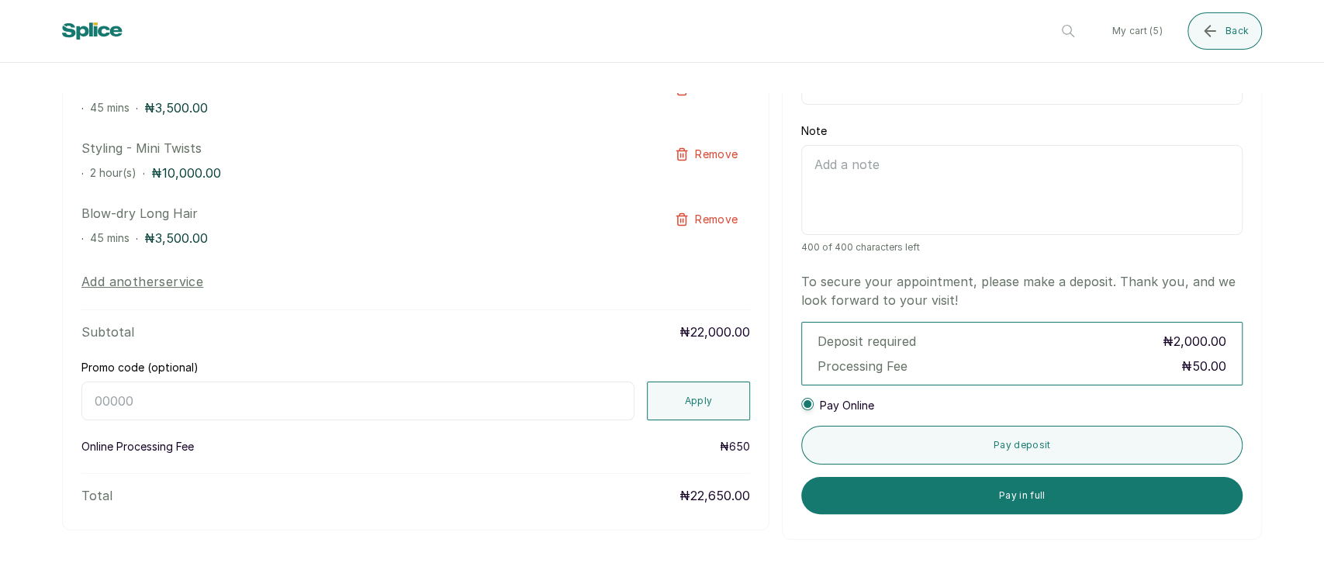
scroll to position [393, 0]
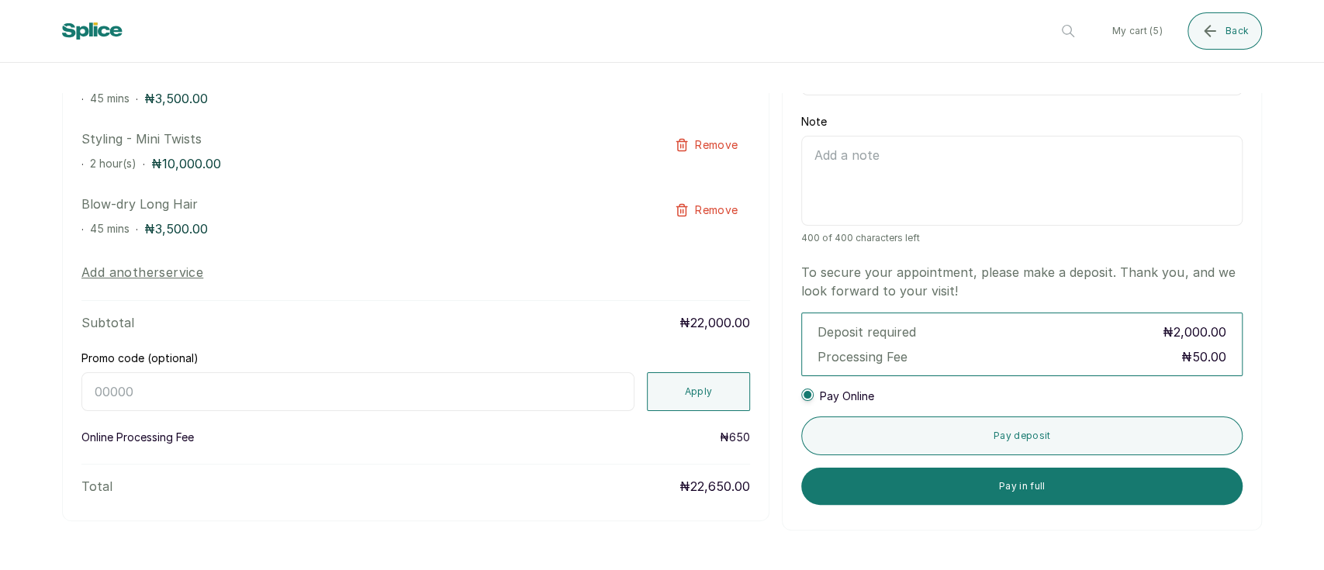
click at [518, 398] on input "Promo code (optional)" at bounding box center [357, 391] width 553 height 39
paste input "olapade35"
type input "olapade35"
click at [684, 382] on button "Apply" at bounding box center [699, 391] width 104 height 39
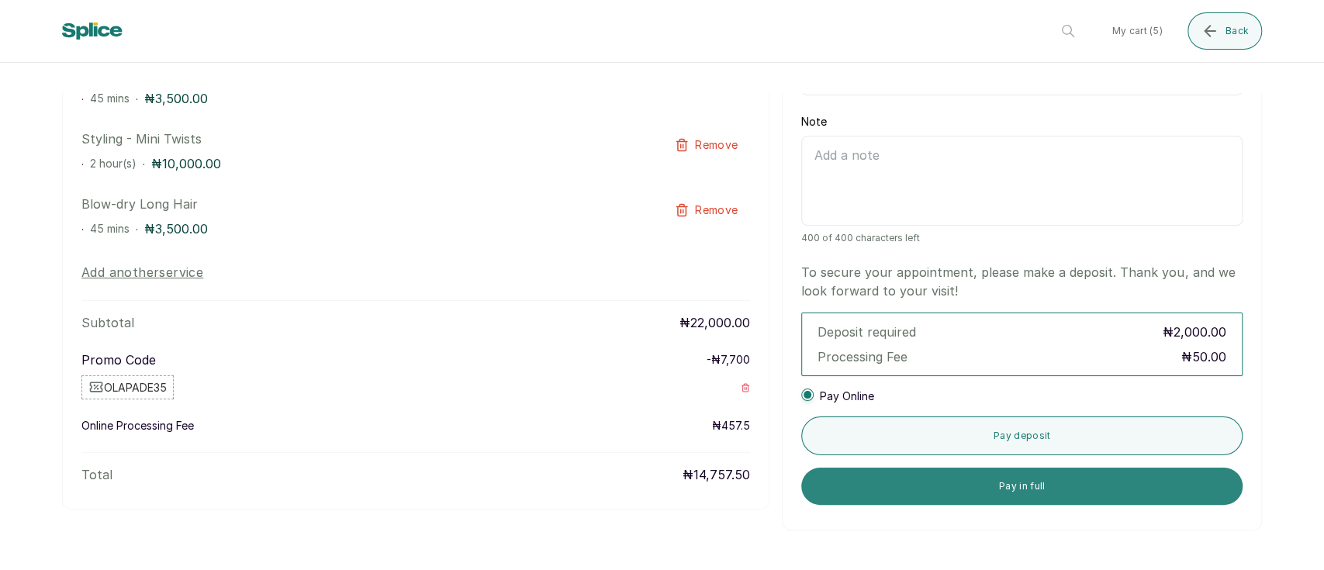
click at [932, 500] on button "Pay in full" at bounding box center [1022, 486] width 441 height 37
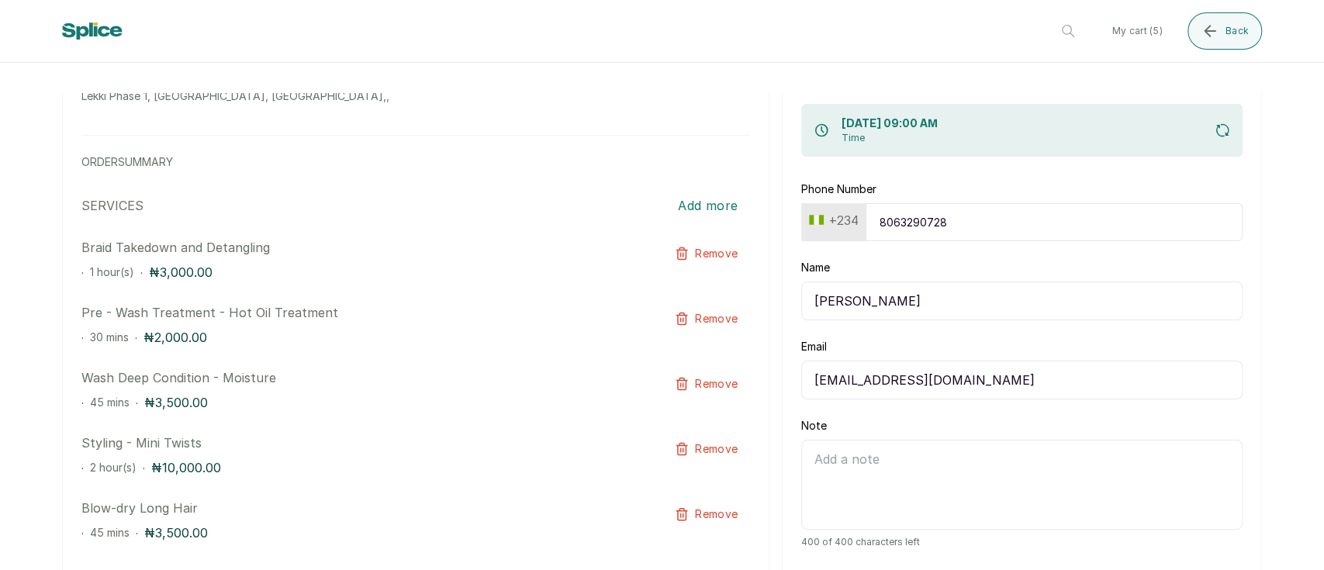
scroll to position [88, 0]
click at [695, 326] on span "Remove" at bounding box center [716, 321] width 43 height 16
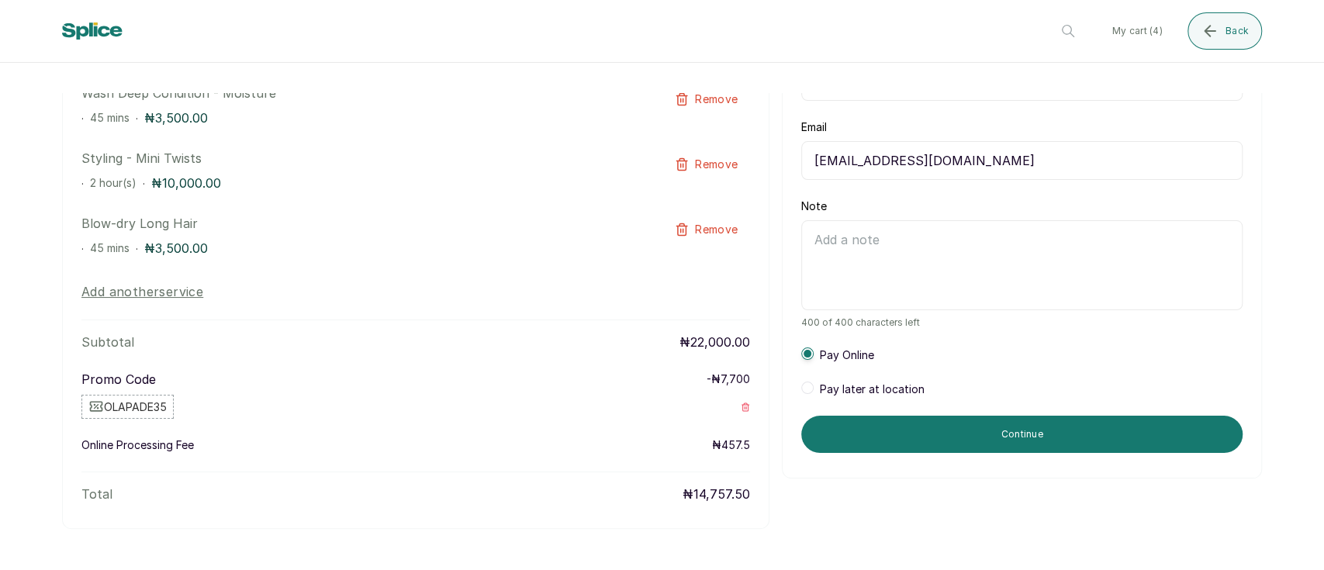
scroll to position [310, 0]
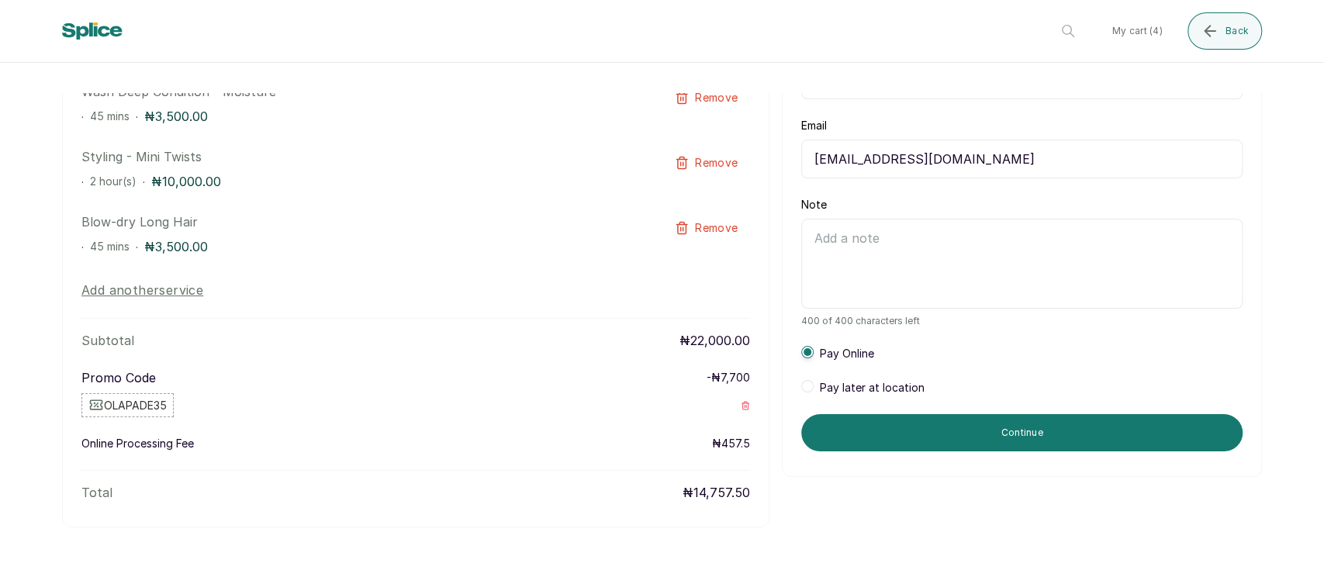
click at [802, 383] on span at bounding box center [808, 386] width 12 height 12
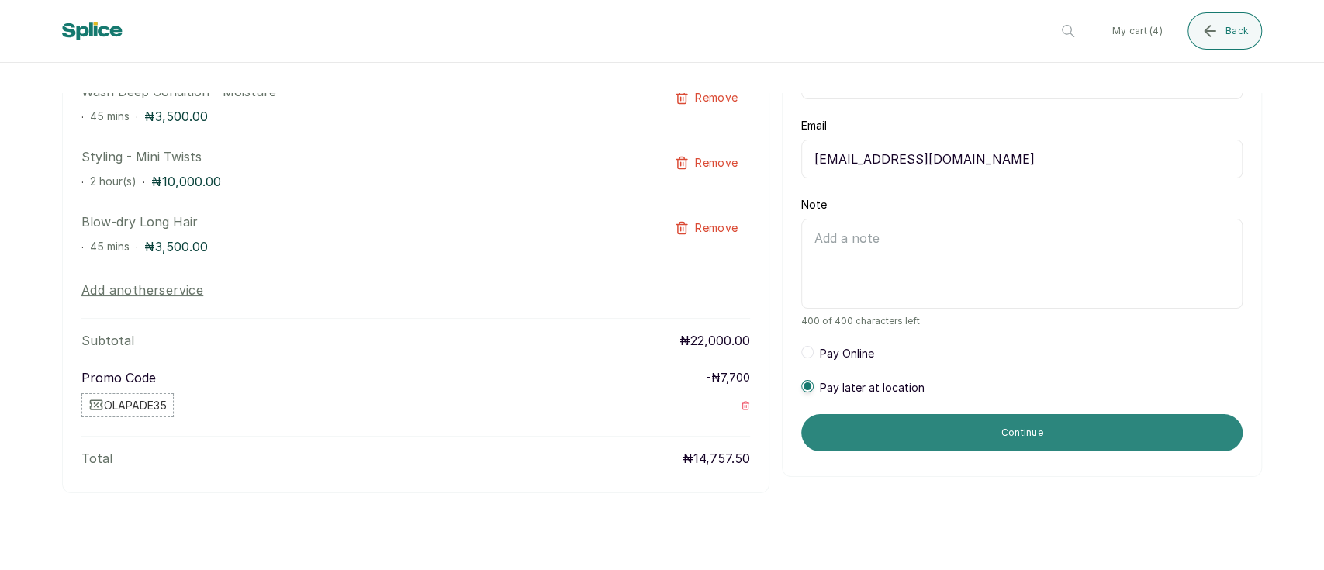
click at [857, 437] on button "Continue" at bounding box center [1022, 432] width 441 height 37
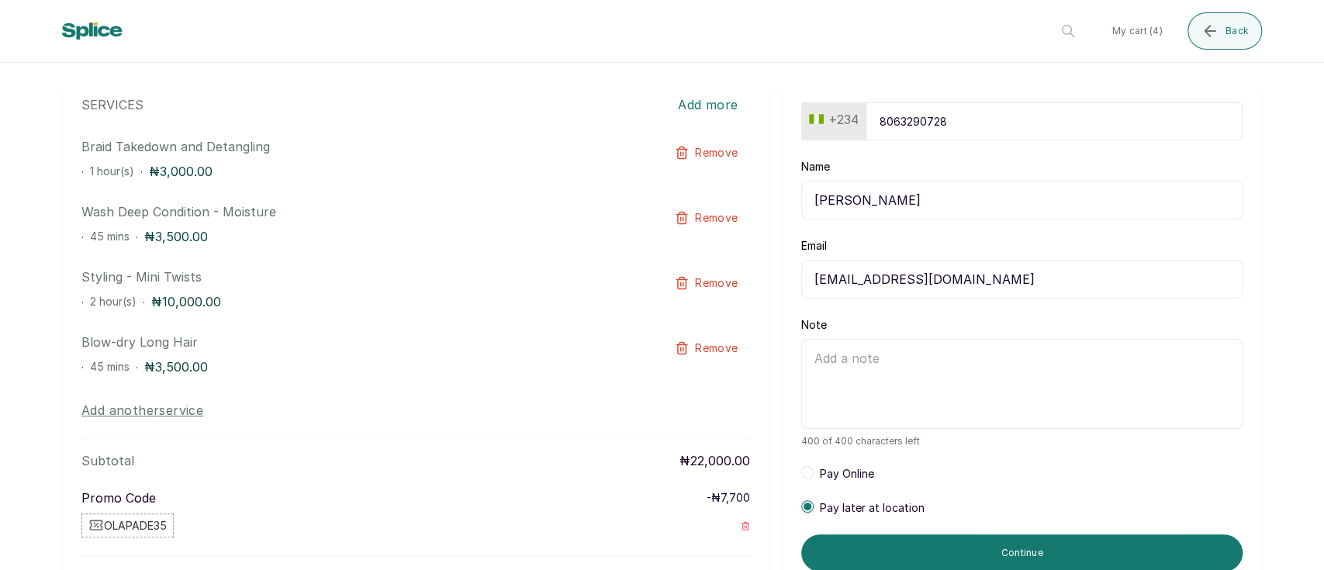
scroll to position [216, 0]
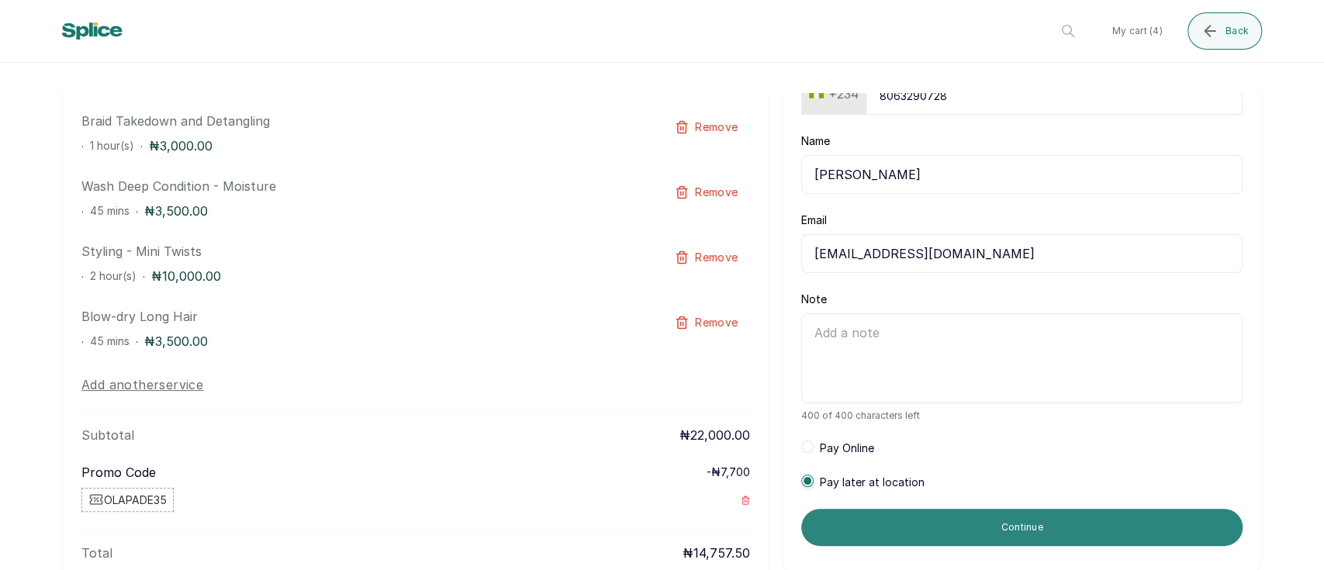
click at [1002, 525] on button "Continue" at bounding box center [1022, 527] width 441 height 37
click at [944, 531] on button "Continue" at bounding box center [1022, 527] width 441 height 37
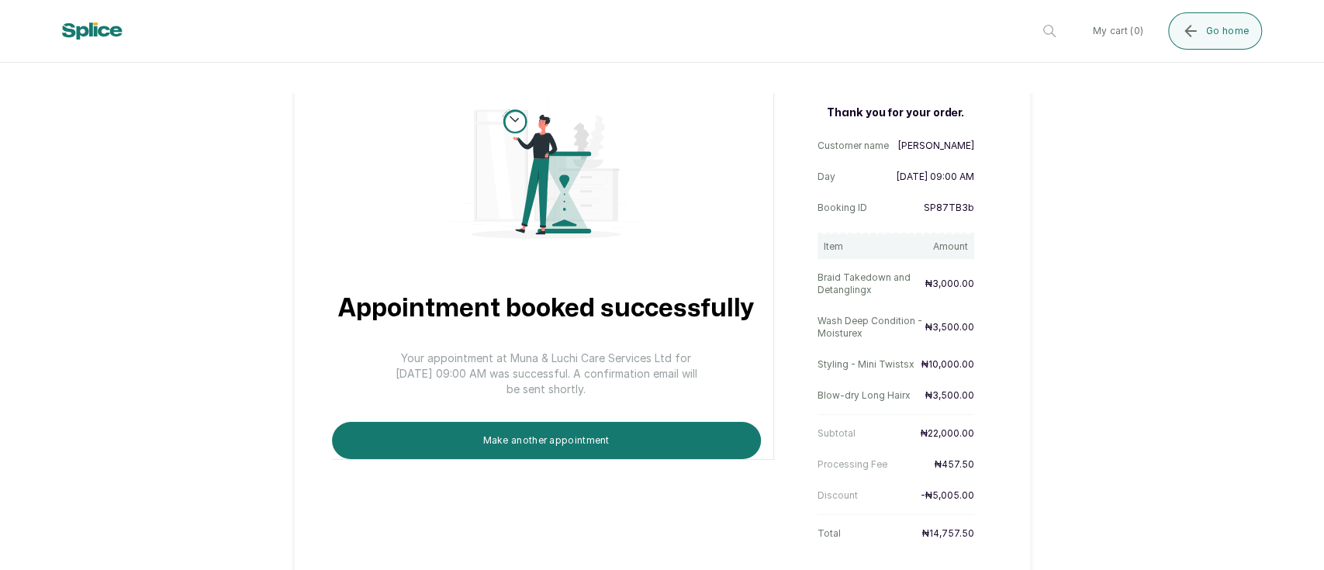
scroll to position [217, 0]
